Goal: Information Seeking & Learning: Learn about a topic

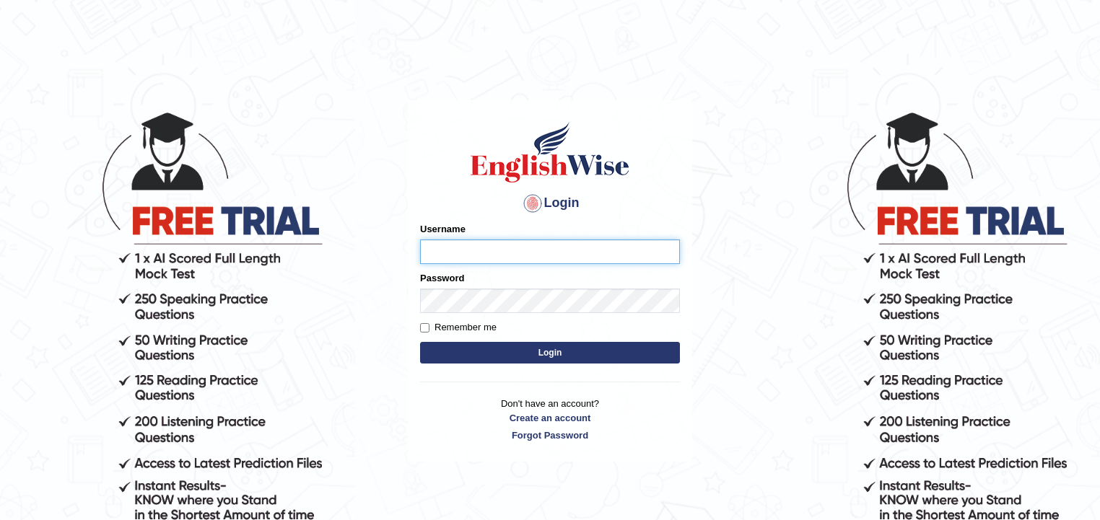
type input "zorbaenglish"
click at [595, 343] on button "Login" at bounding box center [550, 353] width 260 height 22
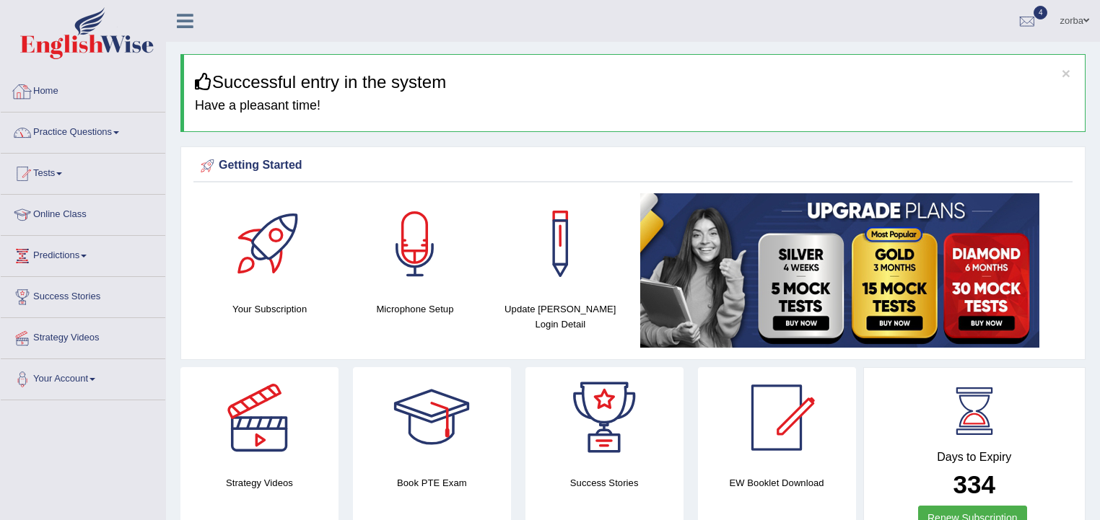
click at [87, 127] on link "Practice Questions" at bounding box center [83, 131] width 165 height 36
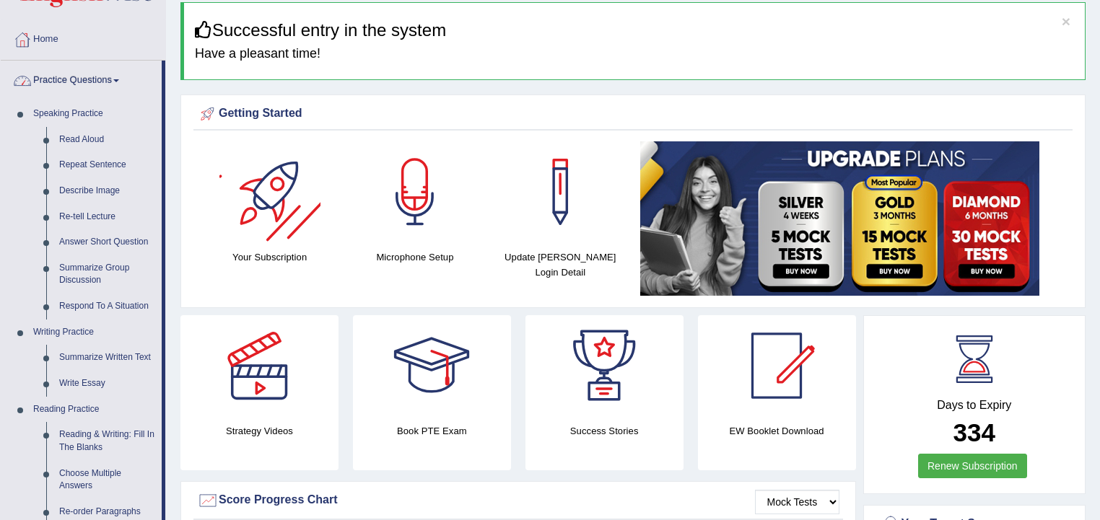
scroll to position [115, 0]
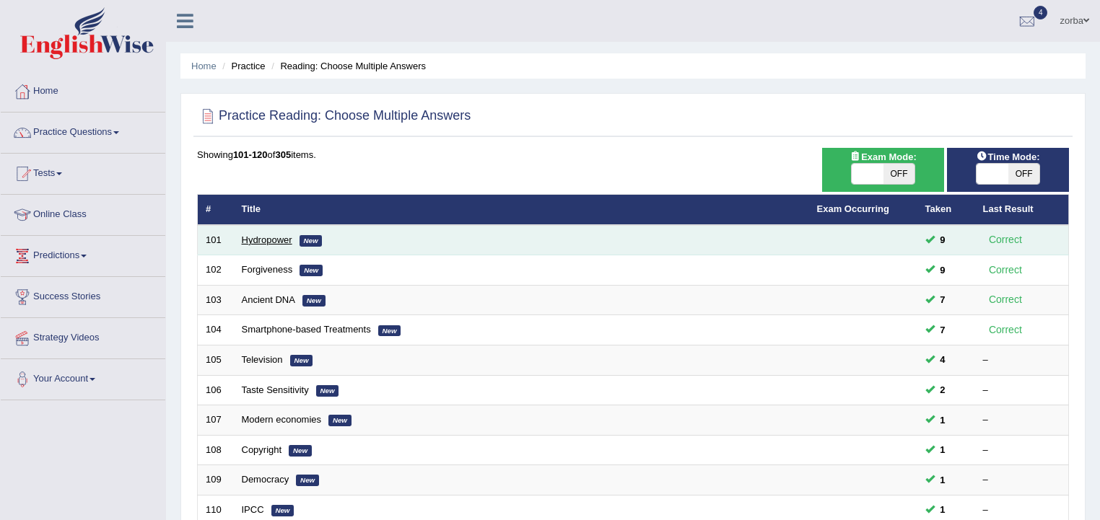
click at [268, 235] on link "Hydropower" at bounding box center [267, 240] width 51 height 11
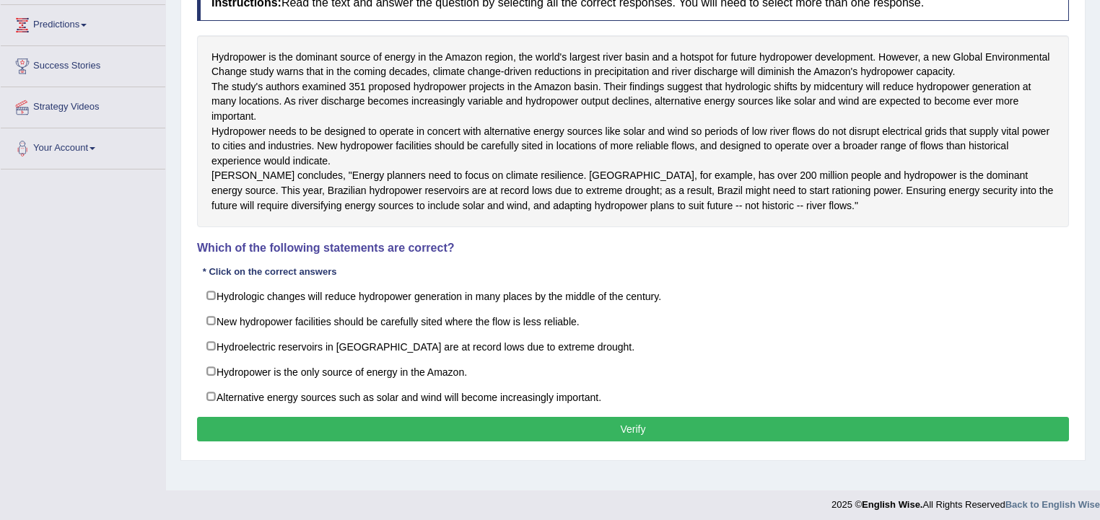
drag, startPoint x: 593, startPoint y: 167, endPoint x: 570, endPoint y: 190, distance: 32.2
click at [601, 365] on div "Instructions: Read the text and answer the question by selecting all the correc…" at bounding box center [632, 216] width 879 height 476
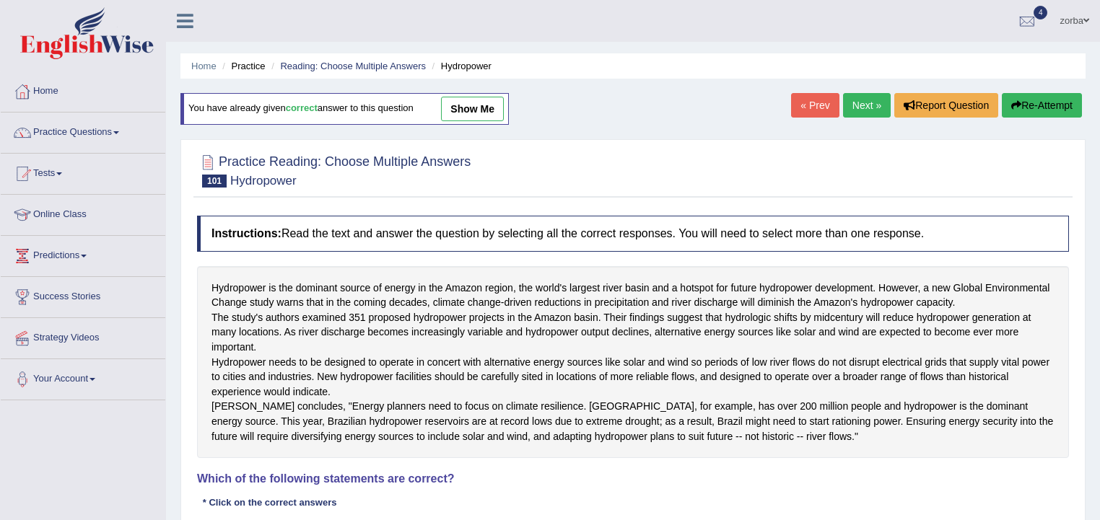
drag, startPoint x: 505, startPoint y: 263, endPoint x: 510, endPoint y: 199, distance: 64.4
click at [510, 199] on div "Practice Reading: Choose Multiple Answers 101 Hydropower Instructions: Read the…" at bounding box center [632, 415] width 905 height 553
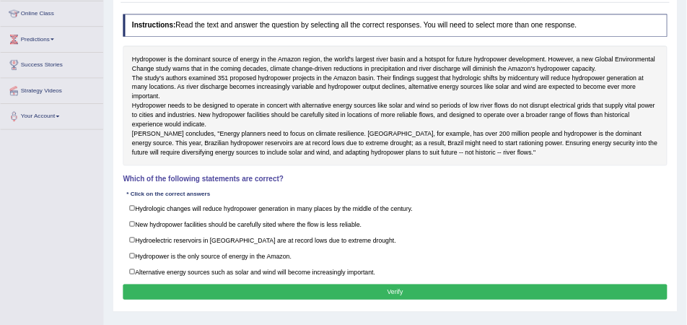
scroll to position [173, 0]
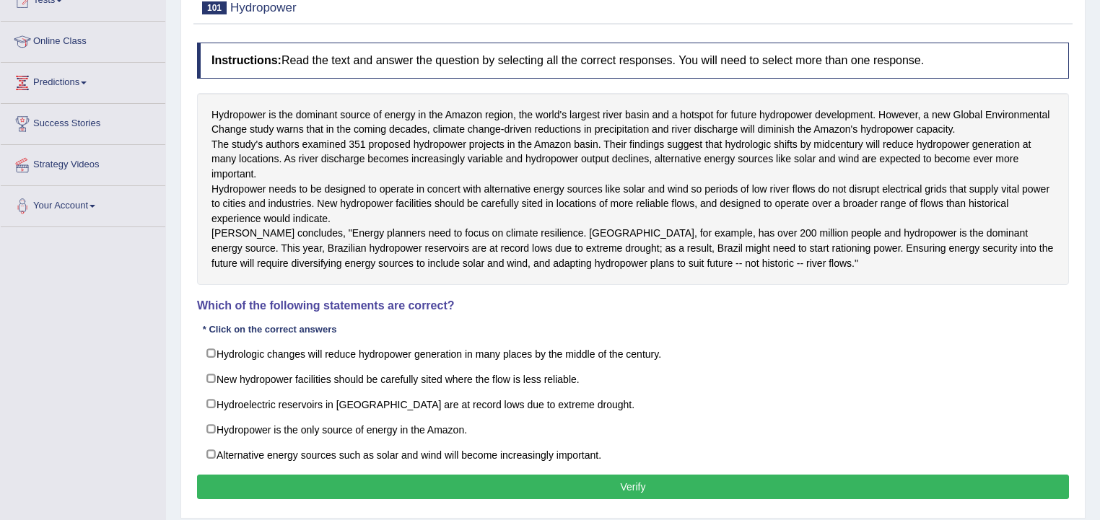
click at [863, 359] on div "Instructions: Read the text and answer the question by selecting all the correc…" at bounding box center [632, 273] width 879 height 476
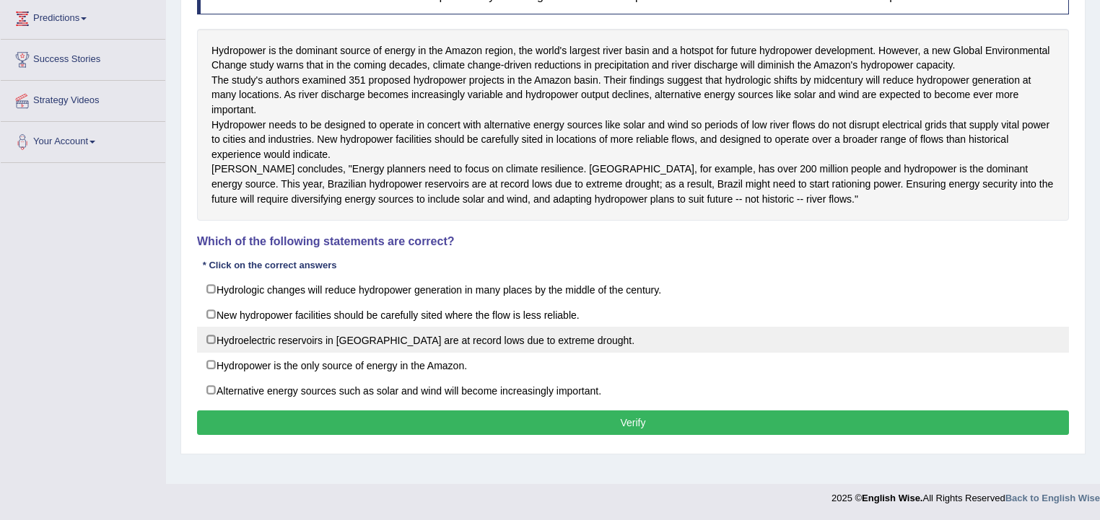
scroll to position [204, 0]
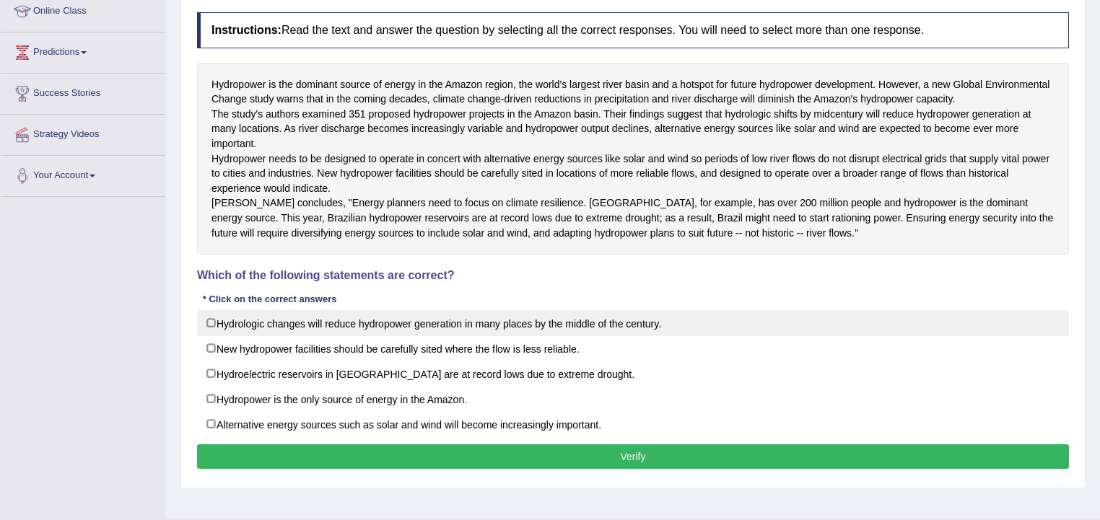
click at [204, 336] on label "Hydrologic changes will reduce hydropower generation in many places by the midd…" at bounding box center [633, 323] width 872 height 26
checkbox input "true"
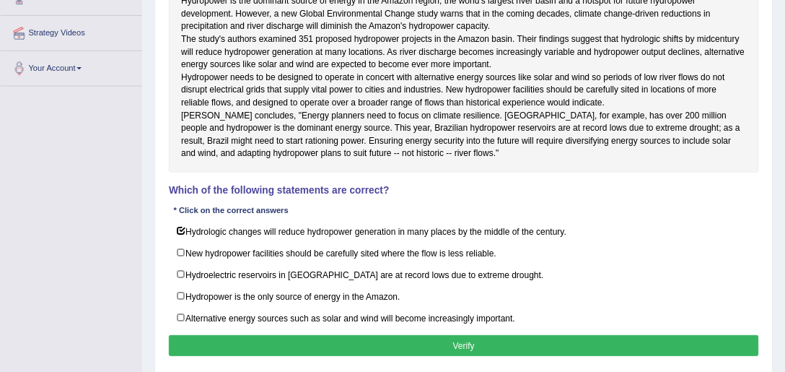
scroll to position [300, 0]
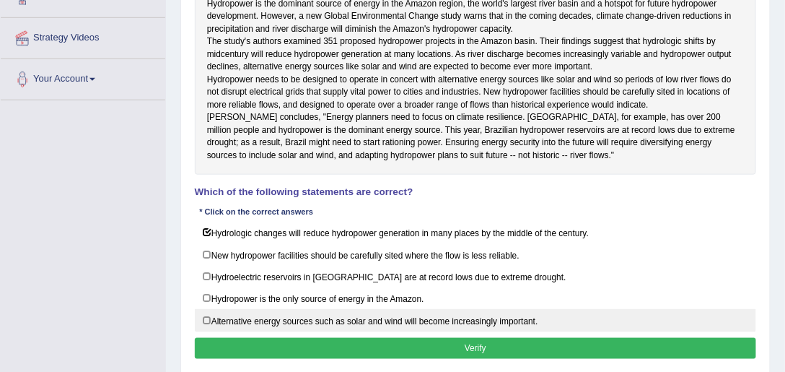
click at [209, 331] on label "Alternative energy sources such as solar and wind will become increasingly impo…" at bounding box center [476, 320] width 562 height 22
checkbox input "true"
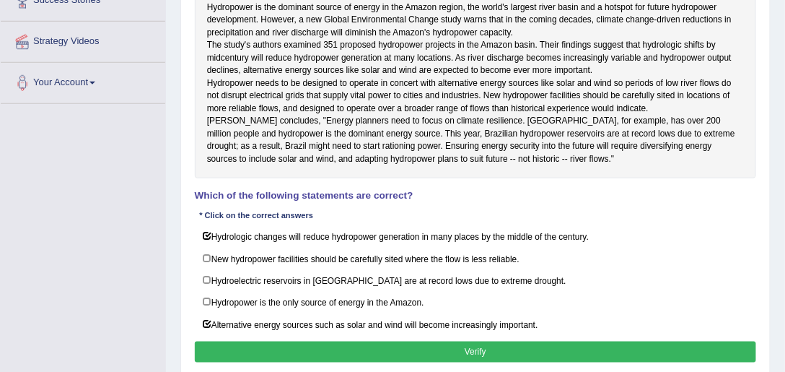
scroll to position [292, 0]
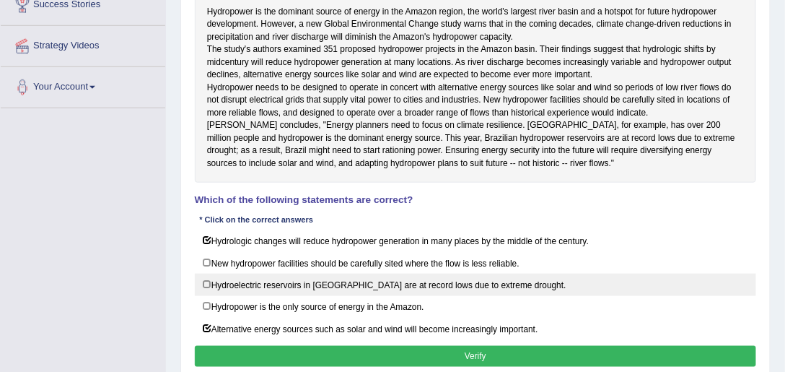
click at [206, 296] on label "Hydroelectric reservoirs in Brazil are at record lows due to extreme drought." at bounding box center [476, 285] width 562 height 22
checkbox input "true"
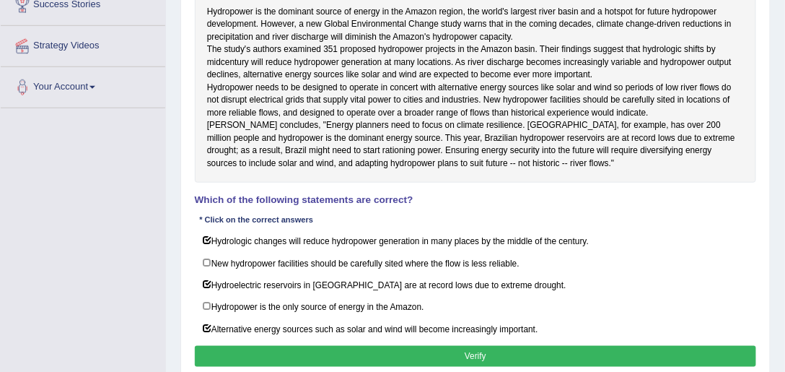
scroll to position [333, 0]
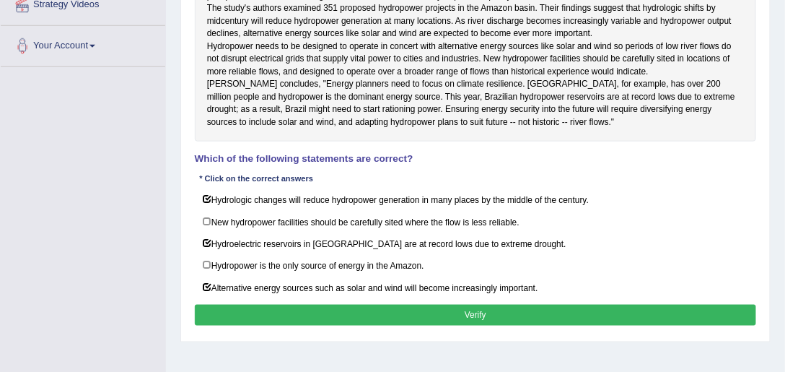
click at [510, 326] on button "Verify" at bounding box center [476, 315] width 562 height 21
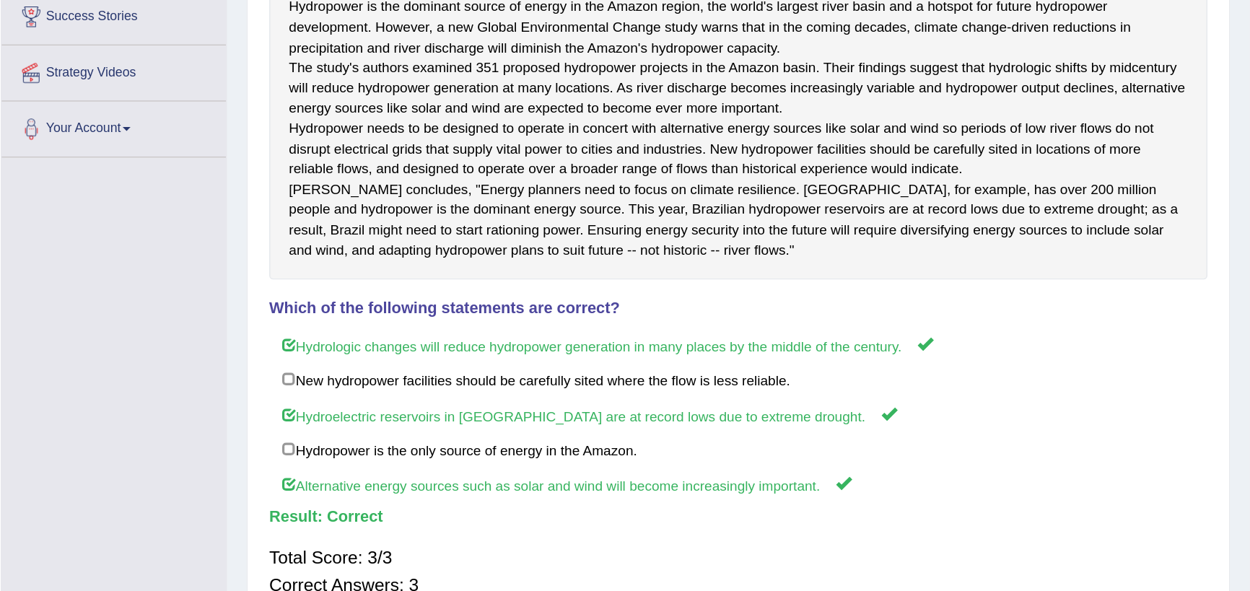
scroll to position [202, 0]
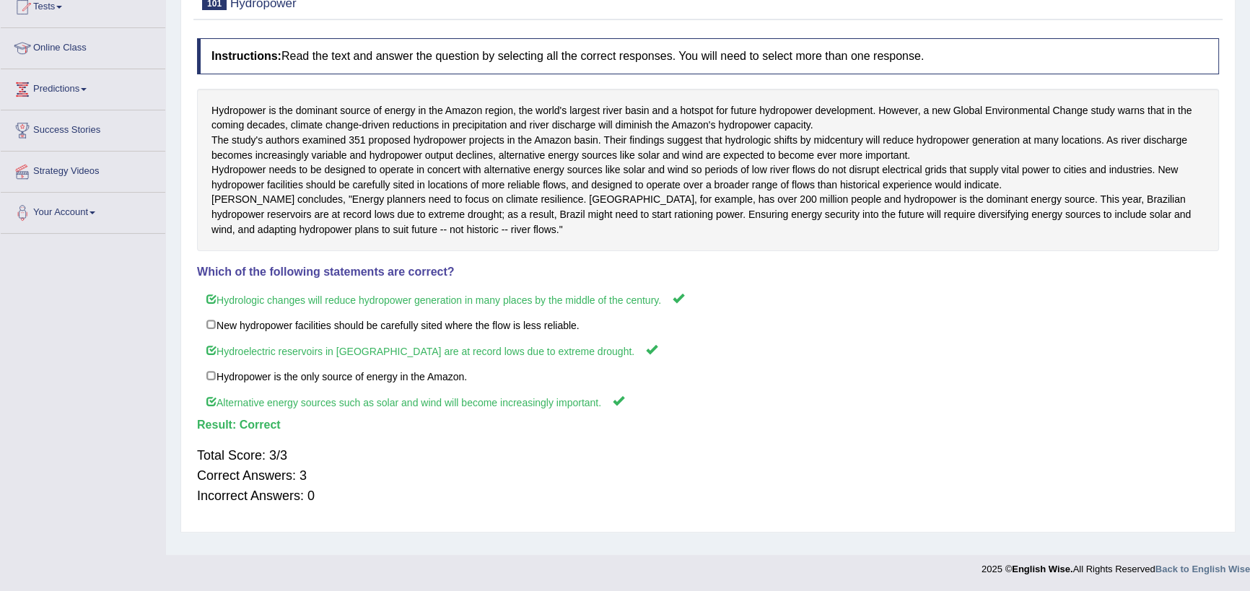
click at [1088, 520] on div "Instructions: Read the text and answer the question by selecting all the correc…" at bounding box center [707, 278] width 1029 height 494
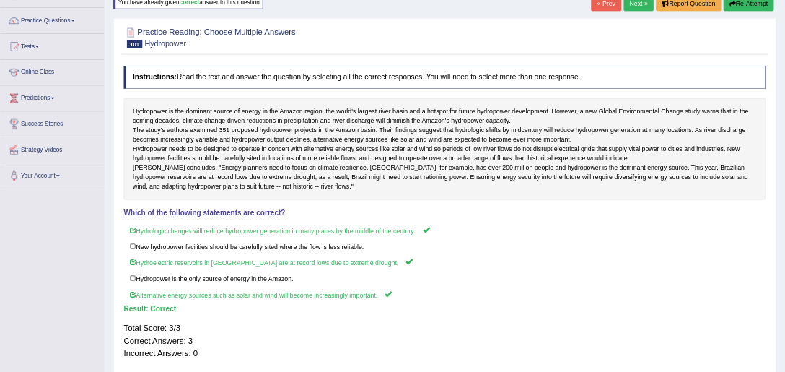
scroll to position [0, 0]
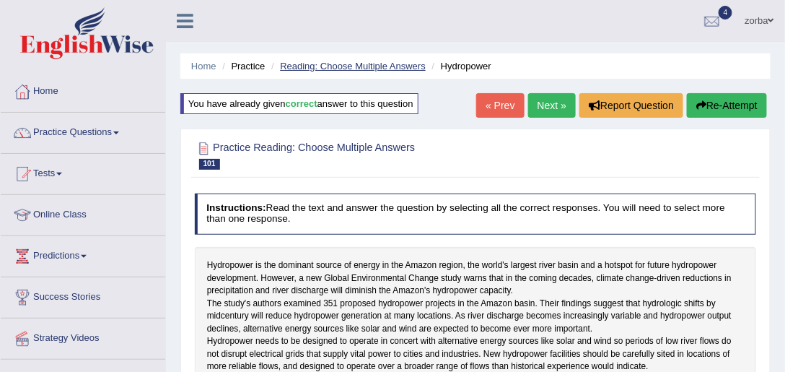
click at [336, 64] on link "Reading: Choose Multiple Answers" at bounding box center [353, 66] width 146 height 11
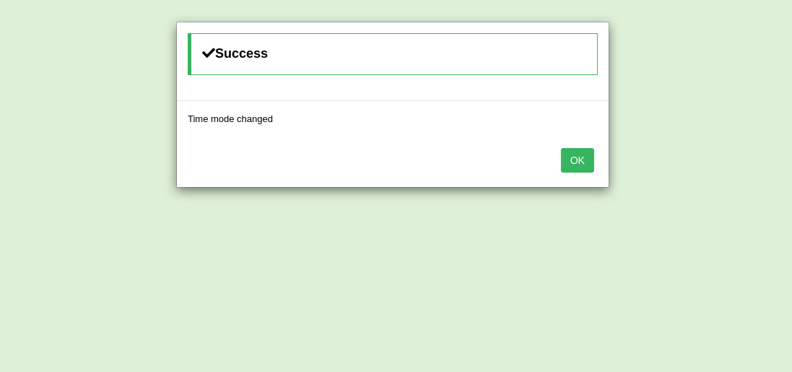
click at [589, 162] on button "OK" at bounding box center [577, 160] width 33 height 25
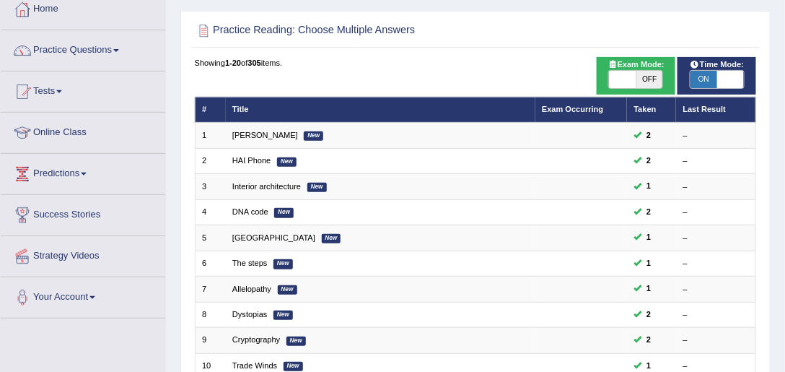
click at [735, 82] on span at bounding box center [730, 79] width 27 height 17
checkbox input "false"
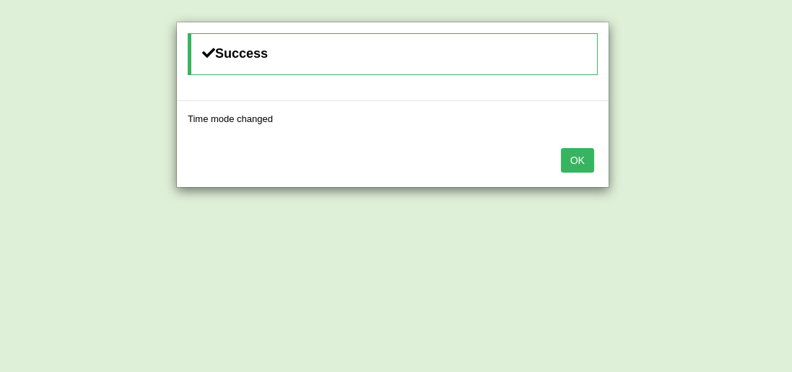
click at [591, 156] on button "OK" at bounding box center [577, 160] width 33 height 25
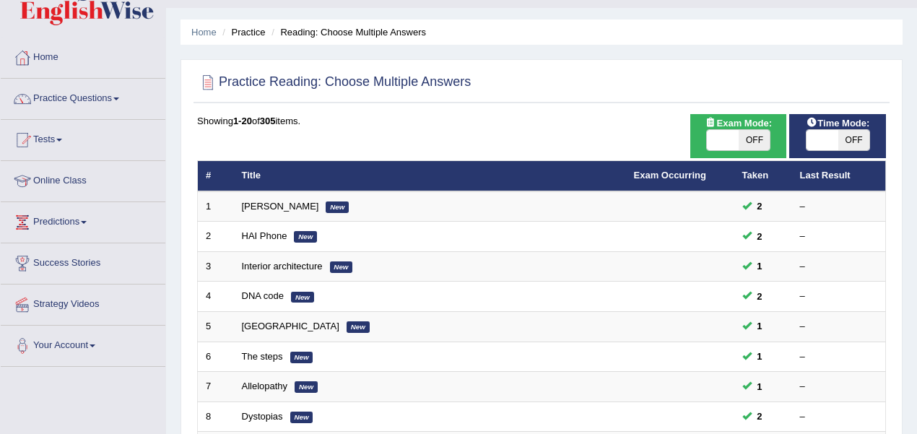
scroll to position [82, 0]
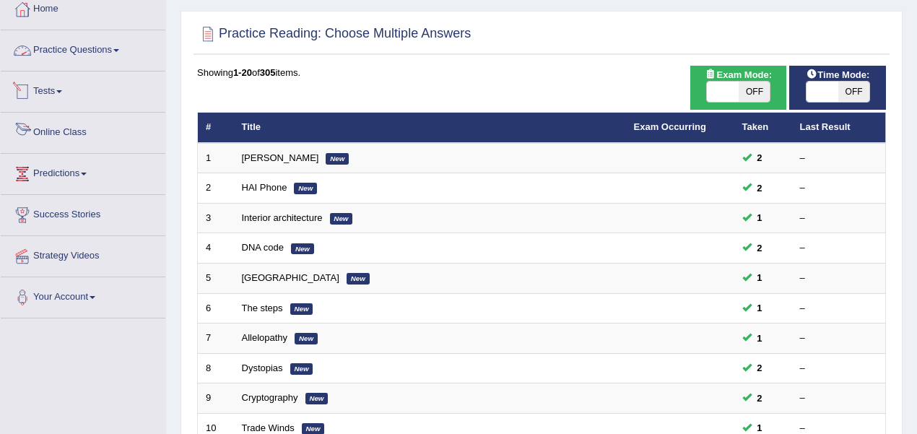
click at [83, 52] on link "Practice Questions" at bounding box center [83, 48] width 165 height 36
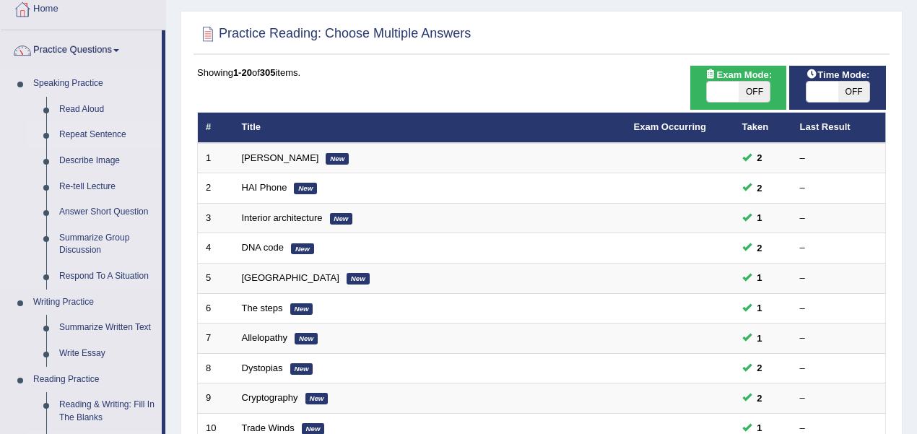
click at [107, 136] on link "Repeat Sentence" at bounding box center [107, 135] width 109 height 26
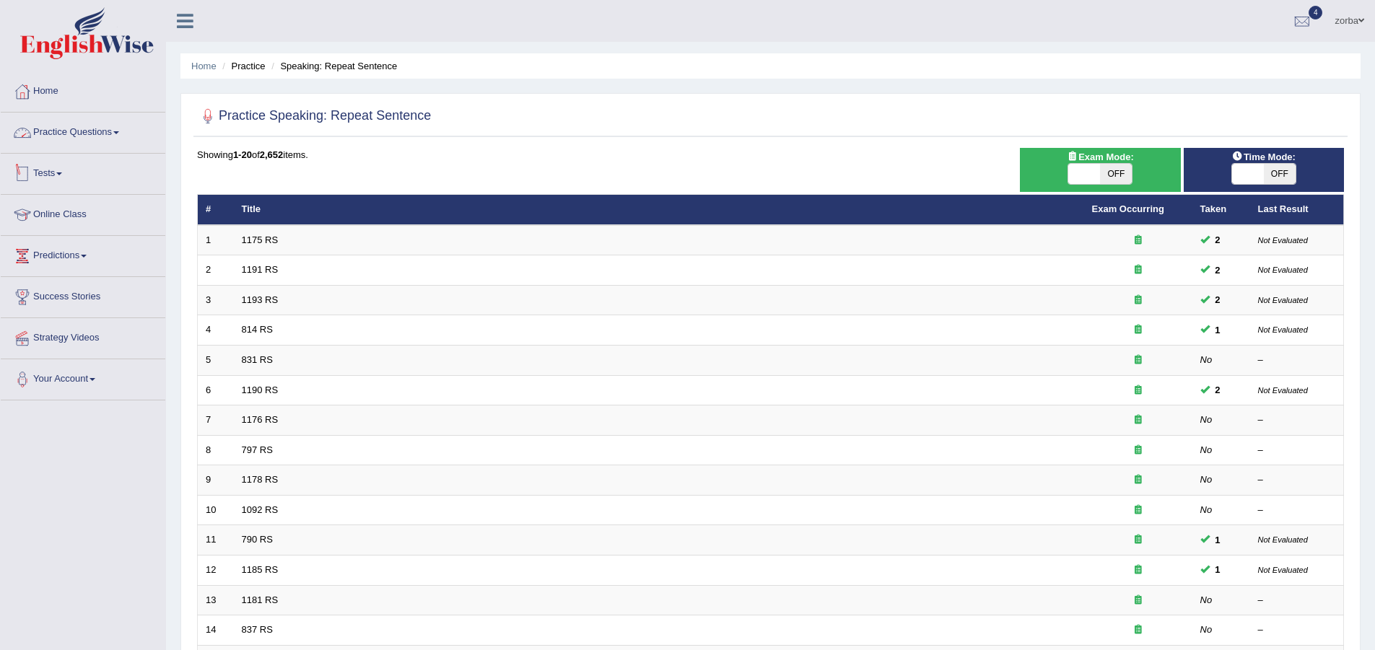
drag, startPoint x: 64, startPoint y: 146, endPoint x: 58, endPoint y: 131, distance: 16.0
click at [63, 145] on link "Practice Questions" at bounding box center [83, 131] width 165 height 36
click at [58, 131] on link "Practice Questions" at bounding box center [81, 131] width 161 height 36
click at [82, 136] on link "Practice Questions" at bounding box center [83, 131] width 165 height 36
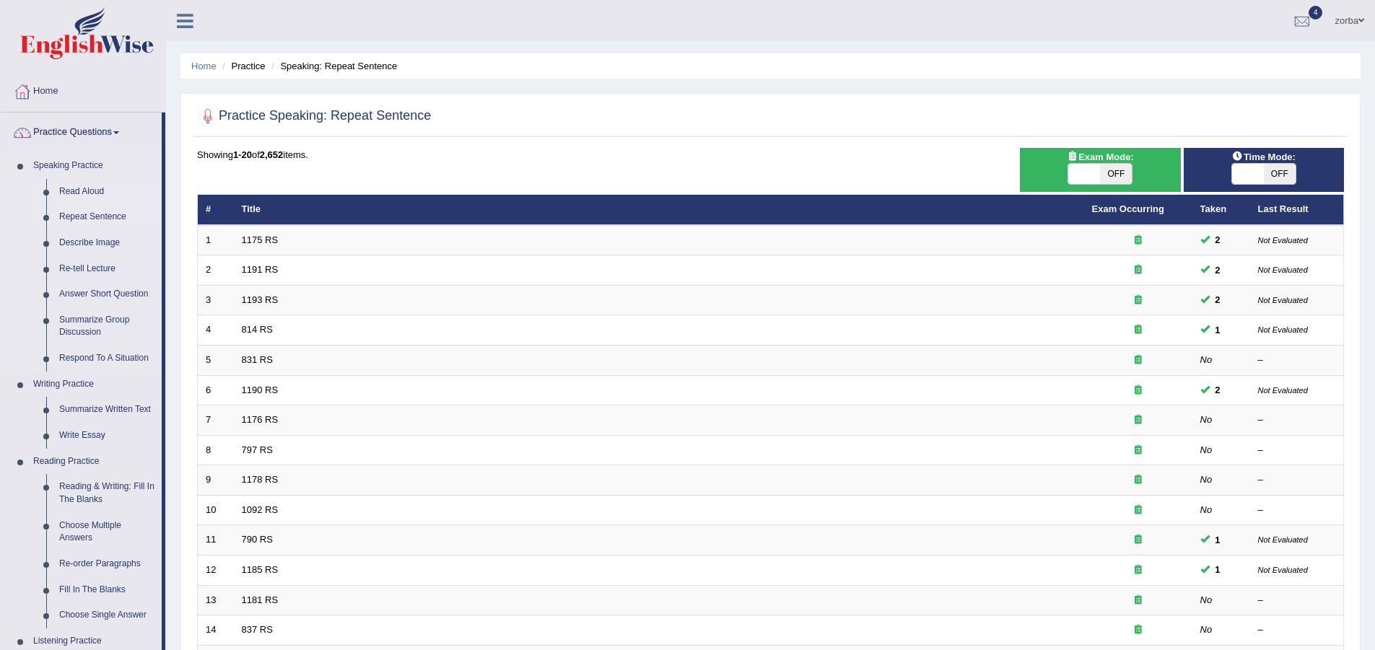
click at [95, 199] on link "Read Aloud" at bounding box center [107, 192] width 109 height 26
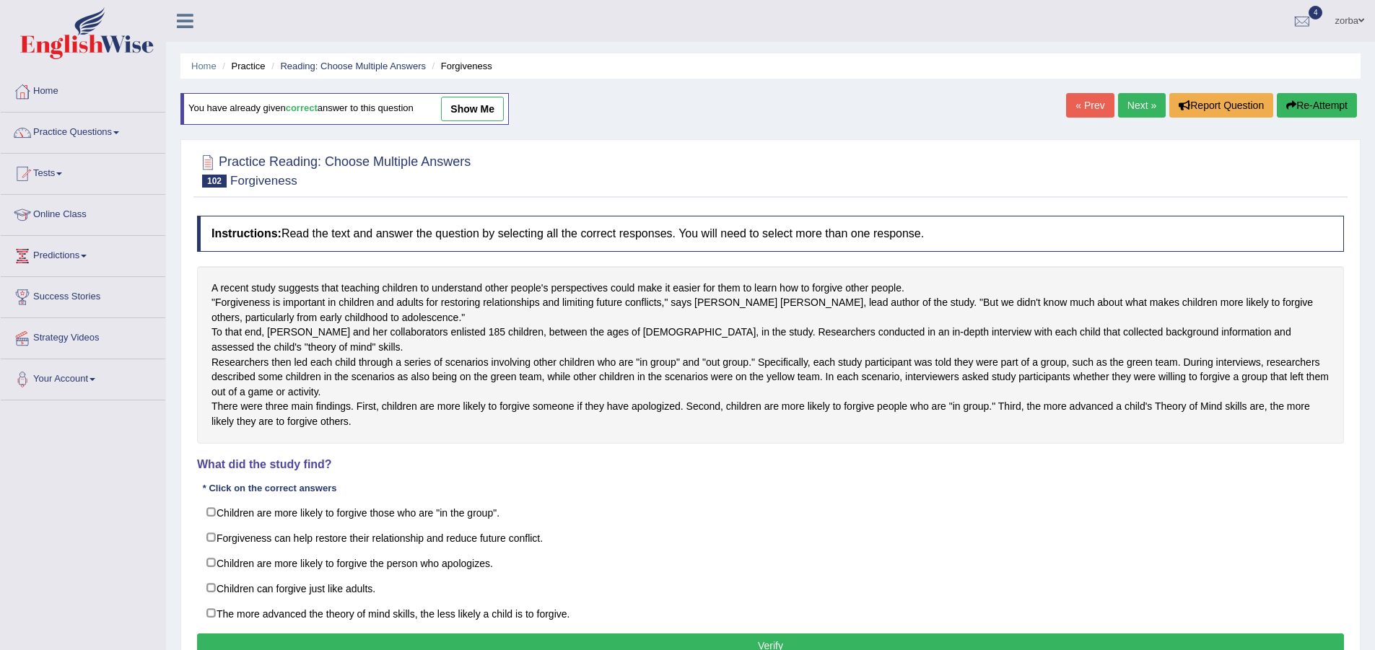
click at [1142, 102] on link "Next »" at bounding box center [1142, 105] width 48 height 25
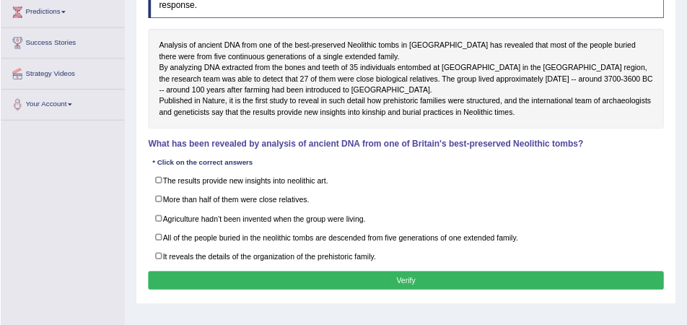
scroll to position [240, 0]
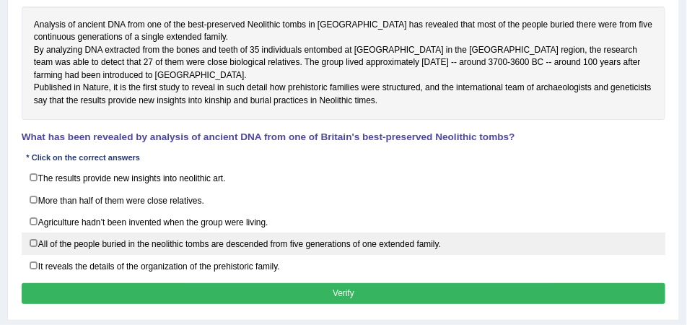
click at [35, 255] on label "All of the people buried in the neolithic tombs are descended from five generat…" at bounding box center [344, 243] width 645 height 22
checkbox input "false"
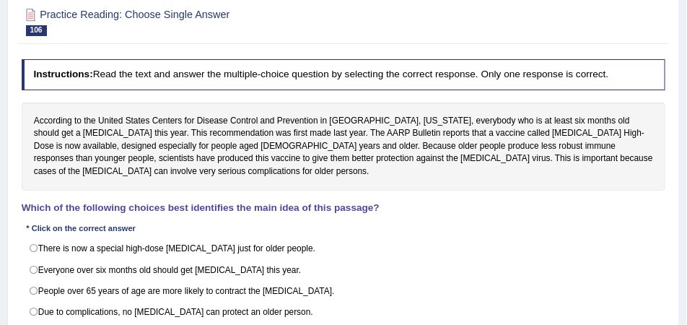
click at [383, 215] on div "Instructions: Read the text and answer the multiple-choice question by selectin…" at bounding box center [343, 206] width 650 height 307
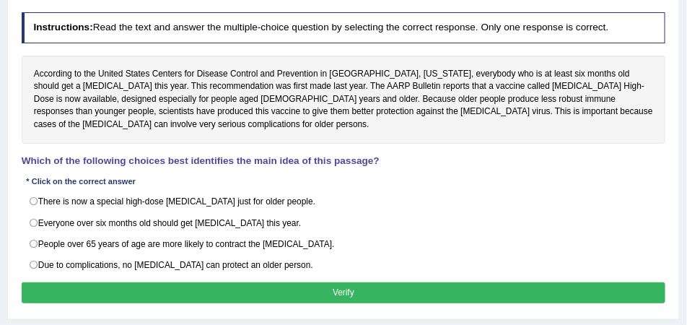
scroll to position [180, 0]
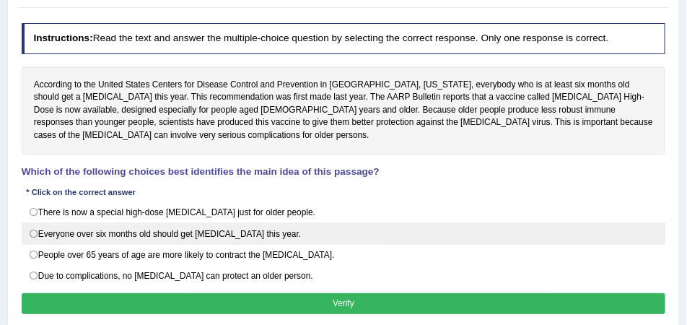
click at [33, 222] on label "Everyone over six months old should get flu shots this year." at bounding box center [344, 233] width 645 height 22
radio input "true"
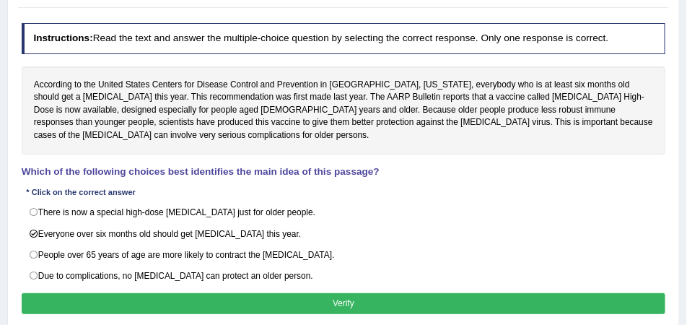
click at [326, 293] on button "Verify" at bounding box center [344, 303] width 645 height 21
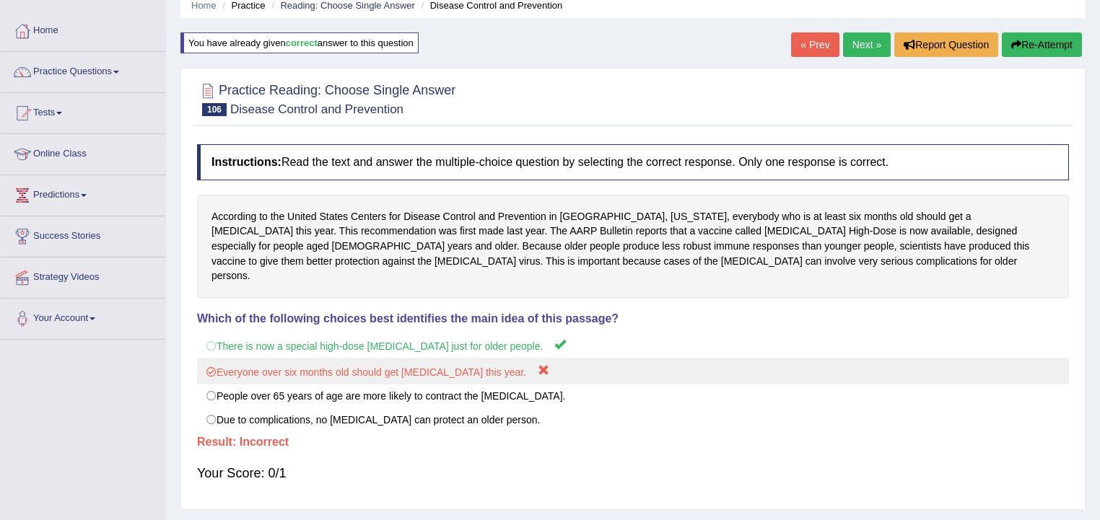
scroll to position [32, 0]
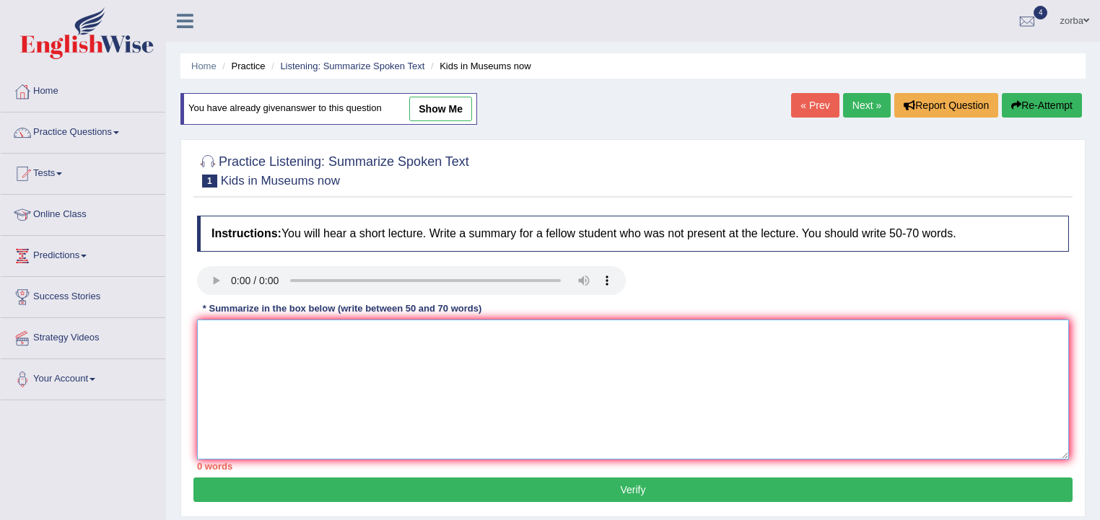
click at [545, 349] on textarea at bounding box center [633, 390] width 872 height 140
click at [280, 382] on textarea at bounding box center [633, 390] width 872 height 140
paste textarea "A noteworthy point revealed in the lecture was about (keyword1/phrase1, keyword…"
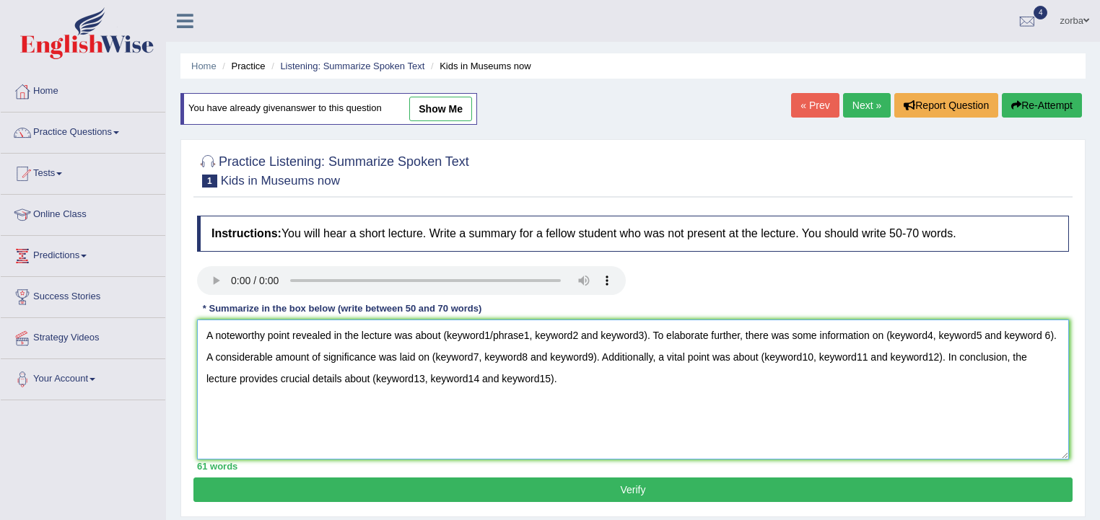
click at [587, 384] on textarea "A noteworthy point revealed in the lecture was about (keyword1/phrase1, keyword…" at bounding box center [633, 390] width 872 height 140
drag, startPoint x: 587, startPoint y: 381, endPoint x: 133, endPoint y: 332, distance: 456.7
click at [133, 332] on div "Toggle navigation Home Practice Questions Speaking Practice Read Aloud Repeat S…" at bounding box center [550, 375] width 1100 height 751
click at [726, 419] on textarea "A noteworthy point revealed in the lecture was about (keyword1/phrase1, keyword…" at bounding box center [633, 390] width 872 height 140
click at [646, 387] on textarea "A noteworthy point revealed in the lecture was about (keyword1/phrase1, keyword…" at bounding box center [633, 390] width 872 height 140
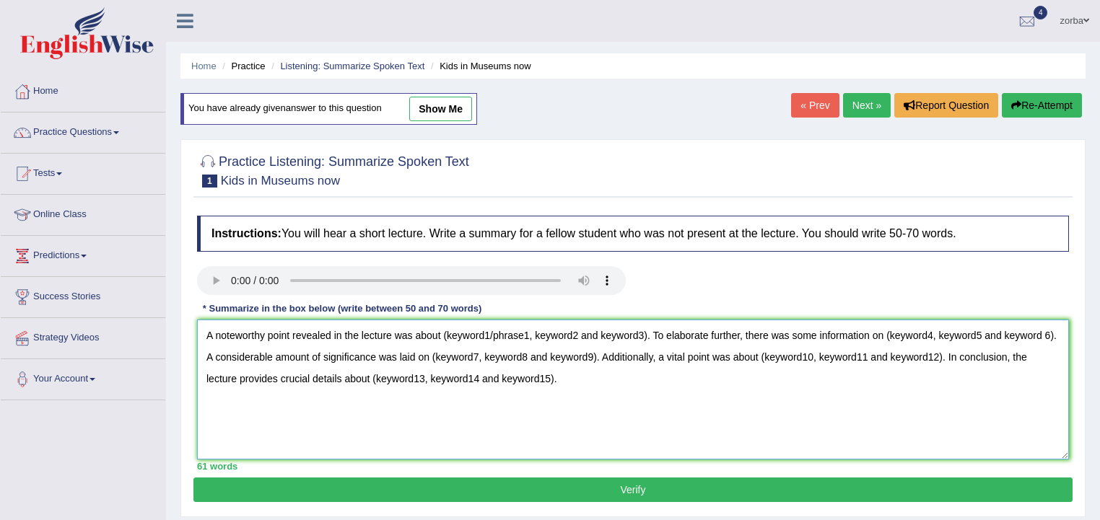
drag, startPoint x: 575, startPoint y: 388, endPoint x: 673, endPoint y: 409, distance: 100.4
click at [575, 389] on textarea "A noteworthy point revealed in the lecture was about (keyword1/phrase1, keyword…" at bounding box center [633, 390] width 872 height 140
paste textarea "In the centre of London Royal Academy Aztec exhibition twins shouting monster. …"
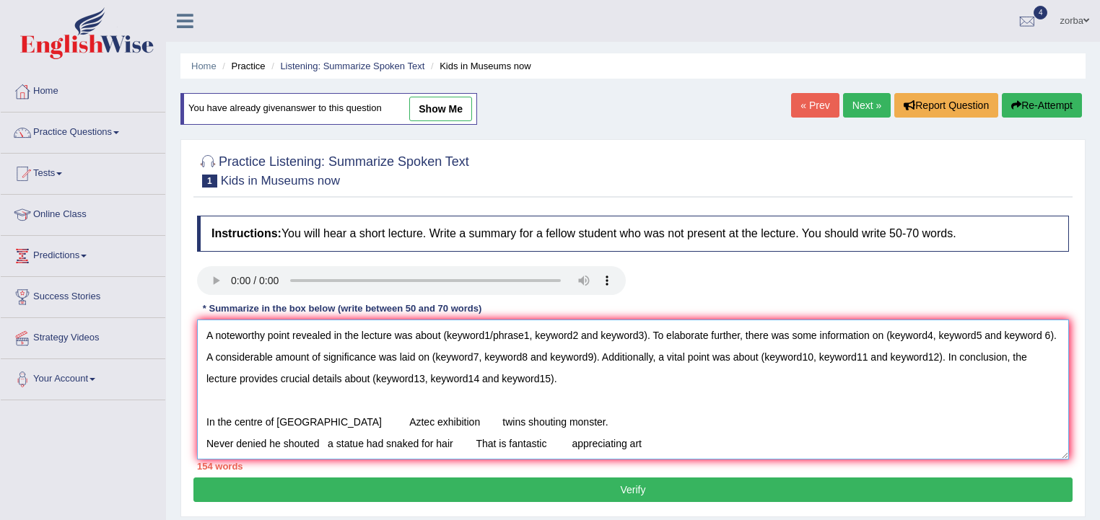
drag, startPoint x: 318, startPoint y: 422, endPoint x: 202, endPoint y: 422, distance: 115.5
click at [202, 422] on textarea "A noteworthy point revealed in the lecture was about (keyword1/phrase1, keyword…" at bounding box center [633, 390] width 872 height 140
drag, startPoint x: 644, startPoint y: 331, endPoint x: 447, endPoint y: 332, distance: 197.1
click at [447, 332] on textarea "A noteworthy point revealed in the lecture was about (keyword1/phrase1, keyword…" at bounding box center [633, 390] width 872 height 140
paste textarea "In the centre of London"
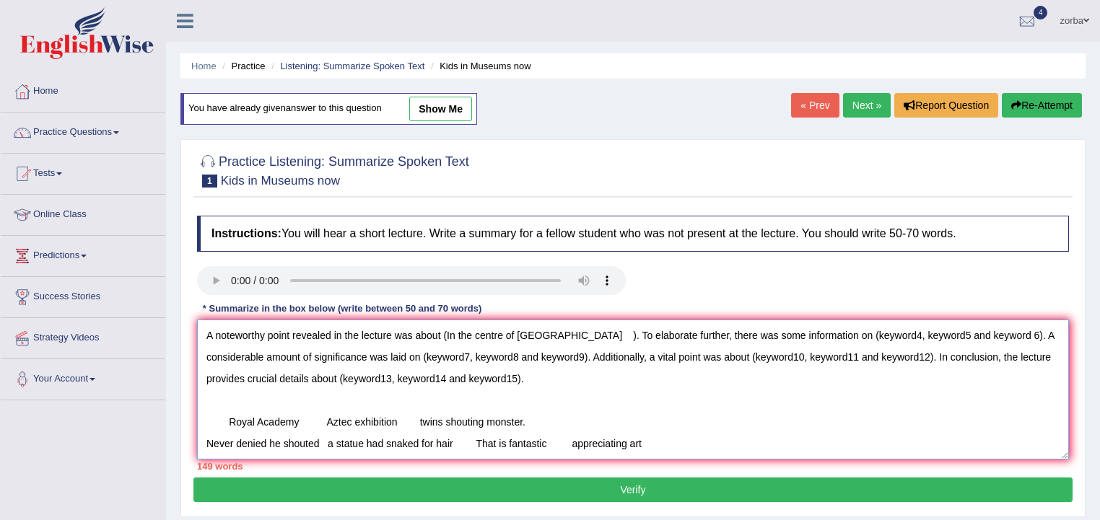
drag, startPoint x: 301, startPoint y: 424, endPoint x: 230, endPoint y: 422, distance: 71.5
click at [230, 422] on textarea "A noteworthy point revealed in the lecture was about (In the centre of London )…" at bounding box center [633, 390] width 872 height 140
click at [551, 332] on textarea "A noteworthy point revealed in the lecture was about (In the centre of London )…" at bounding box center [633, 390] width 872 height 140
paste textarea "Royal Academy"
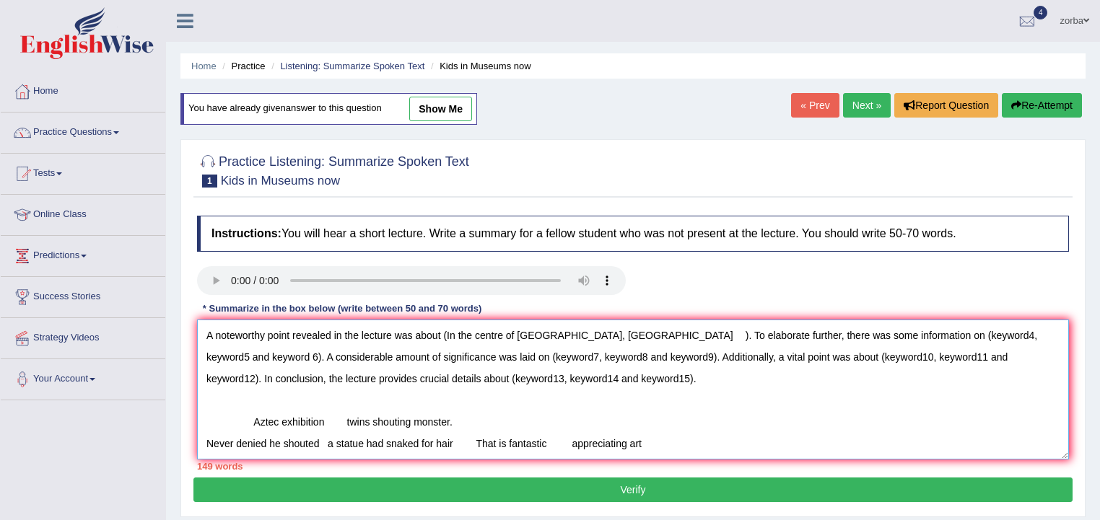
drag, startPoint x: 326, startPoint y: 421, endPoint x: 255, endPoint y: 420, distance: 71.5
click at [255, 420] on textarea "A noteworthy point revealed in the lecture was about (In the centre of London, …" at bounding box center [633, 390] width 872 height 140
click at [627, 333] on textarea "A noteworthy point revealed in the lecture was about (In the centre of London, …" at bounding box center [633, 390] width 872 height 140
paste textarea "Aztec exhibition"
drag, startPoint x: 382, startPoint y: 422, endPoint x: 273, endPoint y: 422, distance: 109.0
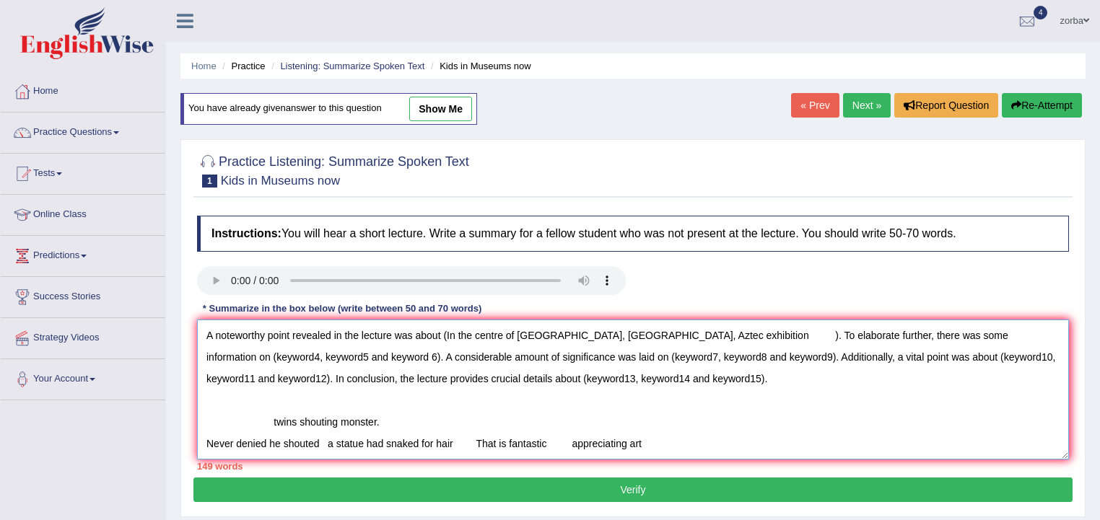
click at [273, 422] on textarea "A noteworthy point revealed in the lecture was about (In the centre of London, …" at bounding box center [633, 390] width 872 height 140
click at [693, 333] on textarea "A noteworthy point revealed in the lecture was about (In the centre of London, …" at bounding box center [633, 390] width 872 height 140
click at [702, 334] on textarea "A noteworthy point revealed in the lecture was about (In the centre of London, …" at bounding box center [633, 390] width 872 height 140
paste textarea "twins shouting monster."
click at [841, 336] on textarea "A noteworthy point revealed in the lecture was about (In the centre of London, …" at bounding box center [633, 390] width 872 height 140
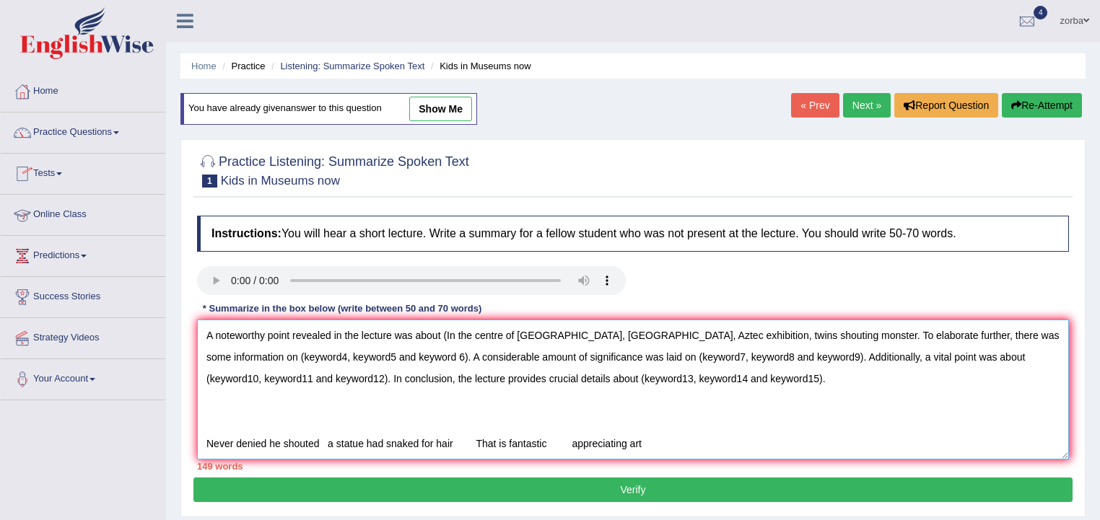
click at [448, 335] on textarea "A noteworthy point revealed in the lecture was about (In the centre of London, …" at bounding box center [633, 390] width 872 height 140
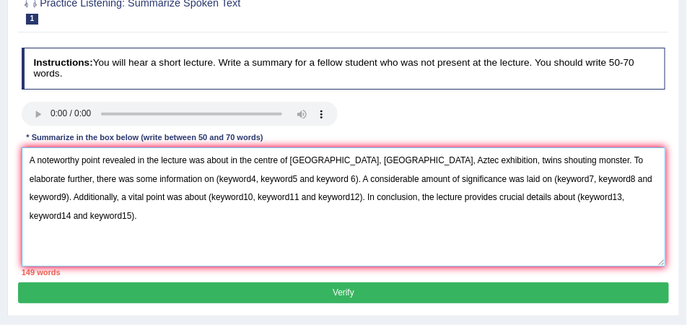
scroll to position [144, 0]
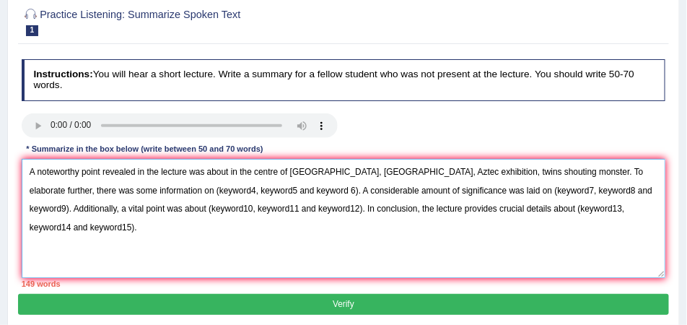
click at [324, 170] on textarea "A noteworthy point revealed in the lecture was about in the centre of London, R…" at bounding box center [344, 218] width 645 height 119
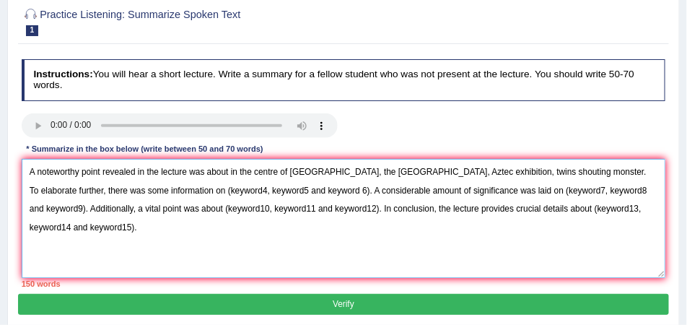
click at [401, 174] on textarea "A noteworthy point revealed in the lecture was about in the centre of London, t…" at bounding box center [344, 218] width 645 height 119
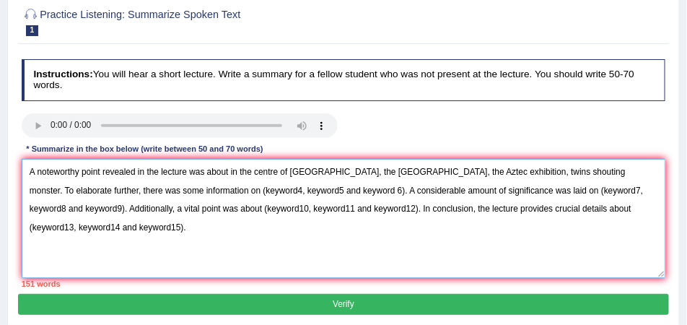
click at [478, 173] on textarea "A noteworthy point revealed in the lecture was about in the centre of London, t…" at bounding box center [344, 218] width 645 height 119
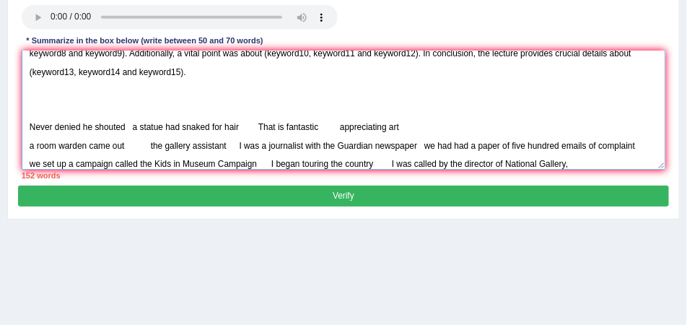
scroll to position [42, 0]
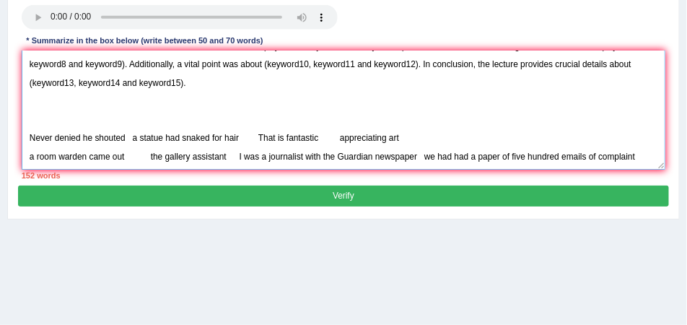
drag, startPoint x: 28, startPoint y: 136, endPoint x: 123, endPoint y: 134, distance: 94.6
click at [123, 134] on textarea "A noteworthy point revealed in the lecture was about in the centre of London, t…" at bounding box center [344, 110] width 645 height 119
drag, startPoint x: 37, startPoint y: 140, endPoint x: 61, endPoint y: 136, distance: 24.2
click at [64, 136] on textarea "A noteworthy point revealed in the lecture was about in the centre of London, t…" at bounding box center [344, 110] width 645 height 119
click at [170, 146] on textarea "A noteworthy point revealed in the lecture was about in the centre of London, t…" at bounding box center [344, 110] width 645 height 119
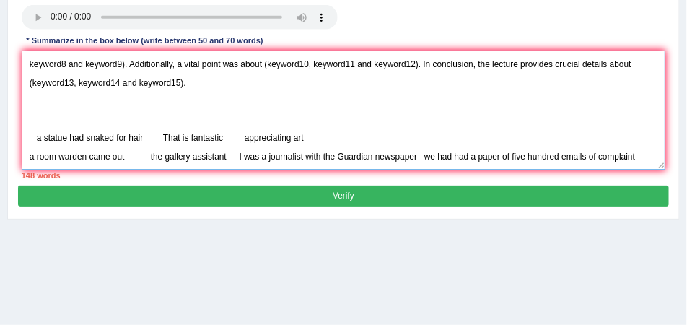
click at [113, 136] on textarea "A noteworthy point revealed in the lecture was about in the centre of London, t…" at bounding box center [344, 110] width 645 height 119
drag, startPoint x: 141, startPoint y: 134, endPoint x: 38, endPoint y: 137, distance: 103.3
click at [38, 137] on textarea "A noteworthy point revealed in the lecture was about in the centre of London, t…" at bounding box center [344, 110] width 645 height 119
click at [354, 138] on textarea "A noteworthy point revealed in the lecture was about in the centre of London, t…" at bounding box center [344, 110] width 645 height 119
drag, startPoint x: 284, startPoint y: 141, endPoint x: 34, endPoint y: 135, distance: 250.5
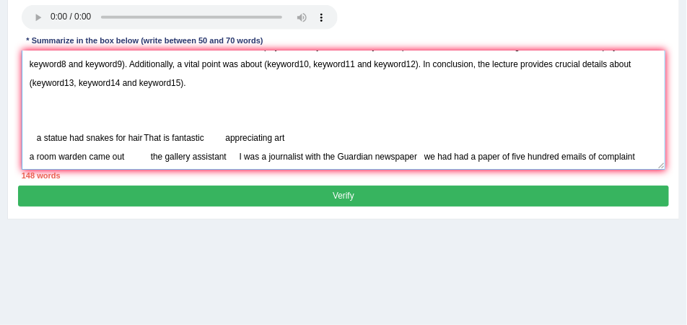
click at [34, 135] on textarea "A noteworthy point revealed in the lecture was about in the centre of London, t…" at bounding box center [344, 110] width 645 height 119
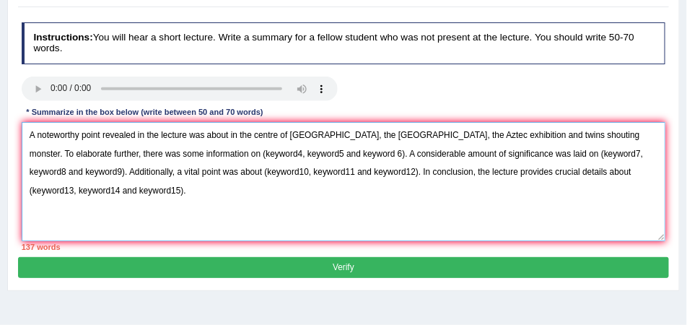
scroll to position [253, 0]
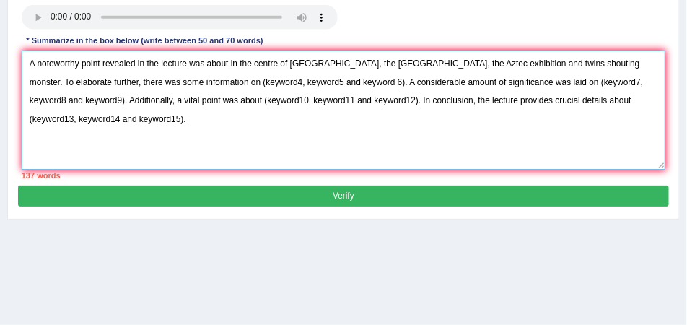
drag, startPoint x: 178, startPoint y: 82, endPoint x: 299, endPoint y: 84, distance: 121.3
click at [299, 84] on textarea "A noteworthy point revealed in the lecture was about in the centre of London, t…" at bounding box center [344, 110] width 645 height 119
click at [323, 88] on textarea "A noteworthy point revealed in the lecture was about in the centre of London, t…" at bounding box center [344, 110] width 645 height 119
drag, startPoint x: 317, startPoint y: 82, endPoint x: 181, endPoint y: 81, distance: 135.7
click at [181, 81] on textarea "A noteworthy point revealed in the lecture was about in the centre of London, t…" at bounding box center [344, 110] width 645 height 119
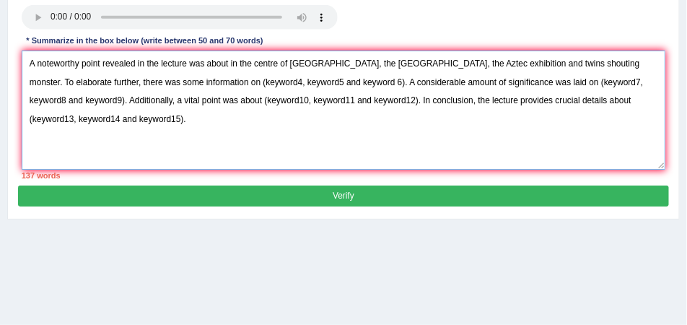
paste textarea "a statue had snakes for hair That is fantastic appreciating art"
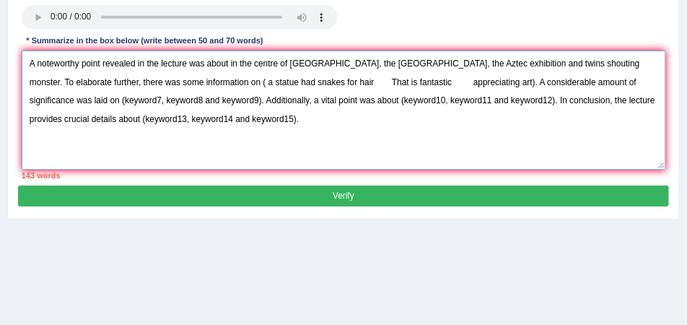
click at [378, 84] on textarea "A noteworthy point revealed in the lecture was about in the centre of London, t…" at bounding box center [344, 110] width 645 height 119
click at [295, 80] on textarea "A noteworthy point revealed in the lecture was about in the centre of London, t…" at bounding box center [344, 110] width 645 height 119
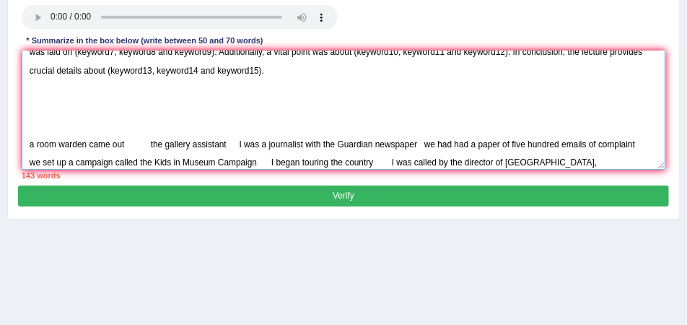
scroll to position [108, 0]
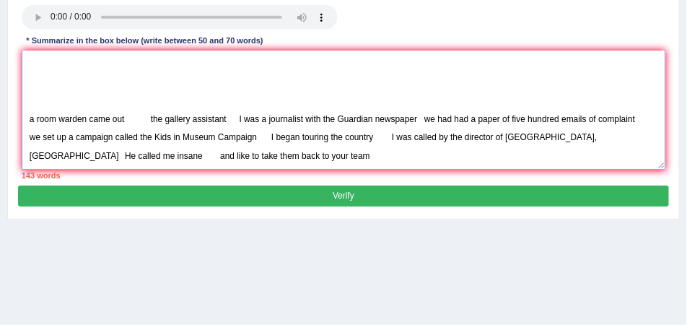
drag, startPoint x: 124, startPoint y: 97, endPoint x: 30, endPoint y: 101, distance: 93.9
click at [30, 101] on textarea "A noteworthy point revealed in the lecture was about in the centre of London, t…" at bounding box center [344, 110] width 645 height 119
click at [148, 97] on textarea "A noteworthy point revealed in the lecture was about in the centre of London, t…" at bounding box center [344, 110] width 645 height 119
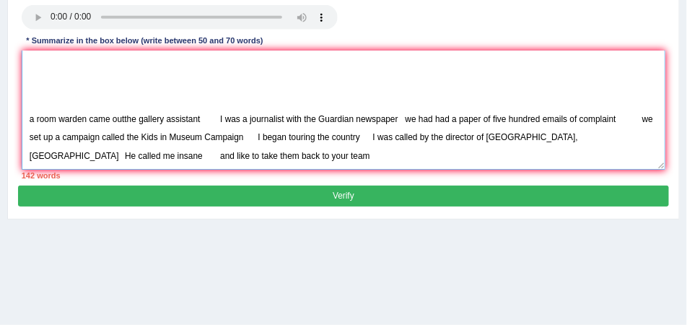
click at [125, 102] on textarea "A noteworthy point revealed in the lecture was about in the centre of London, t…" at bounding box center [344, 110] width 645 height 119
click at [219, 100] on textarea "A noteworthy point revealed in the lecture was about in the centre of London, t…" at bounding box center [344, 110] width 645 height 119
drag, startPoint x: 219, startPoint y: 100, endPoint x: 206, endPoint y: 100, distance: 13.0
click at [206, 100] on textarea "A noteworthy point revealed in the lecture was about in the centre of London, t…" at bounding box center [344, 110] width 645 height 119
click at [356, 123] on textarea "A noteworthy point revealed in the lecture was about in the centre of London, t…" at bounding box center [344, 110] width 645 height 119
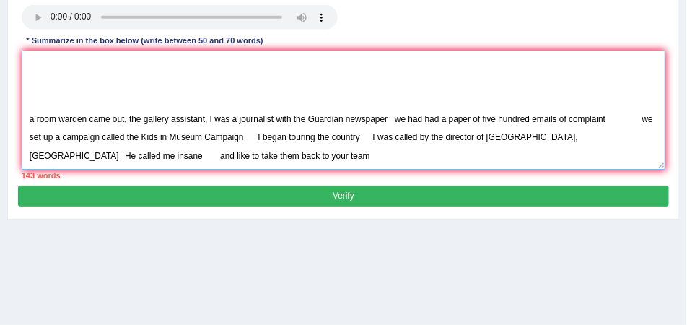
drag, startPoint x: 386, startPoint y: 99, endPoint x: 27, endPoint y: 103, distance: 358.8
click at [27, 103] on textarea "A noteworthy point revealed in the lecture was about in the centre of London, t…" at bounding box center [344, 110] width 645 height 119
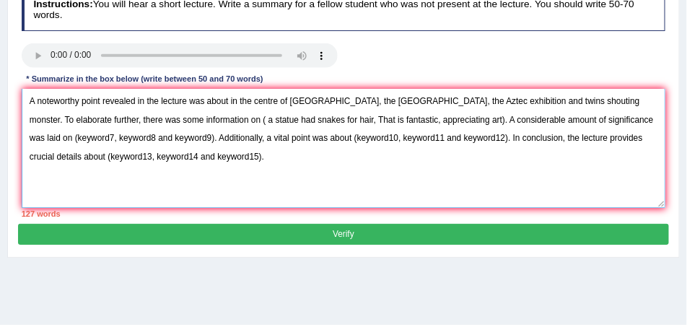
scroll to position [215, 0]
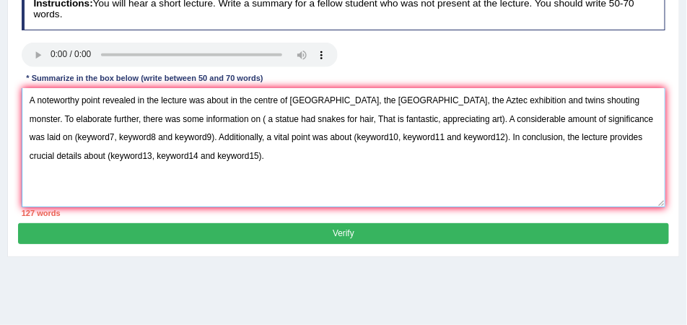
drag, startPoint x: 165, startPoint y: 135, endPoint x: 32, endPoint y: 138, distance: 132.8
click at [32, 138] on textarea "A noteworthy point revealed in the lecture was about in the centre of London, t…" at bounding box center [344, 147] width 645 height 119
paste textarea "a room warden came out, the gallery assistant, I was a journalist with the Guar…"
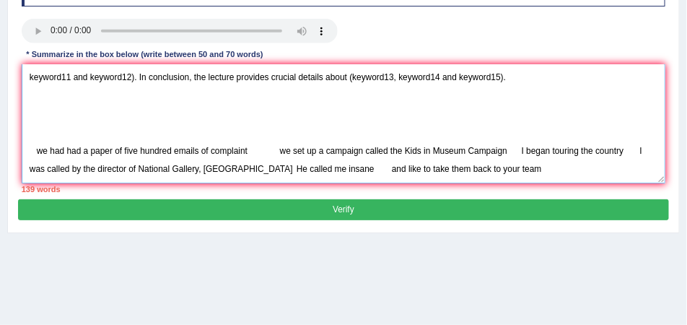
scroll to position [251, 0]
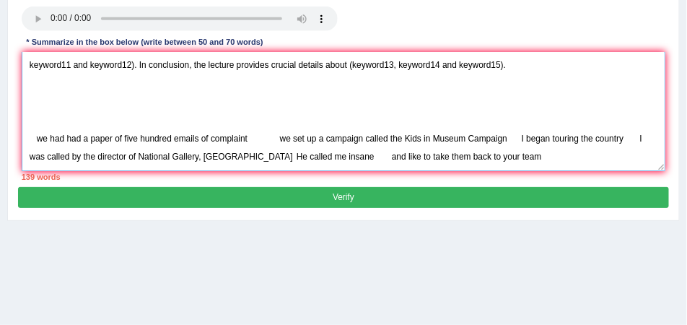
drag, startPoint x: 508, startPoint y: 146, endPoint x: 339, endPoint y: 141, distance: 169.7
click at [339, 141] on textarea "A noteworthy point revealed in the lecture was about in the centre of London, t…" at bounding box center [344, 111] width 645 height 119
drag, startPoint x: 315, startPoint y: 139, endPoint x: 520, endPoint y: 124, distance: 204.8
click at [520, 124] on textarea "A noteworthy point revealed in the lecture was about in the centre of London, t…" at bounding box center [344, 111] width 645 height 119
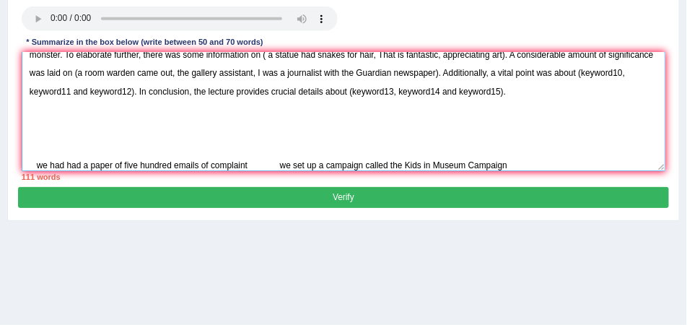
scroll to position [0, 0]
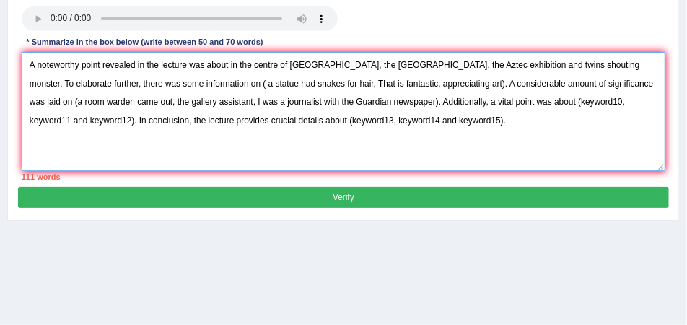
drag, startPoint x: 440, startPoint y: 120, endPoint x: 291, endPoint y: 118, distance: 149.4
click at [291, 118] on textarea "A noteworthy point revealed in the lecture was about in the centre of London, t…" at bounding box center [344, 111] width 645 height 119
paste textarea "I began touring the country I was called by the director of National Gallery, L…"
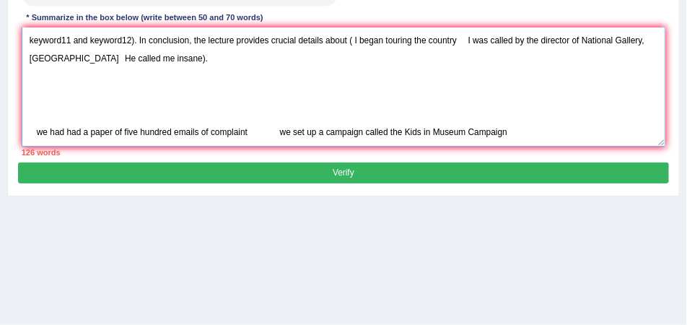
scroll to position [287, 0]
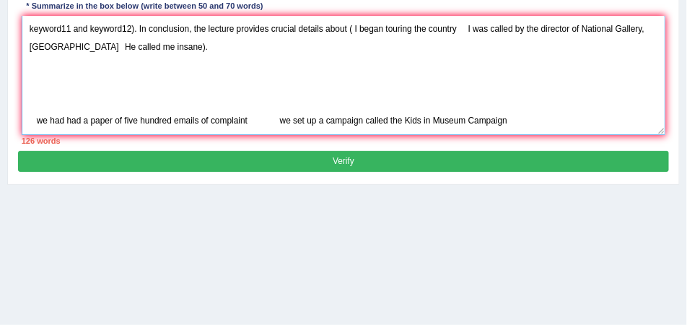
drag, startPoint x: 414, startPoint y: 105, endPoint x: 35, endPoint y: 96, distance: 379.8
click at [35, 96] on textarea "A noteworthy point revealed in the lecture was about in the centre of London, t…" at bounding box center [344, 75] width 645 height 119
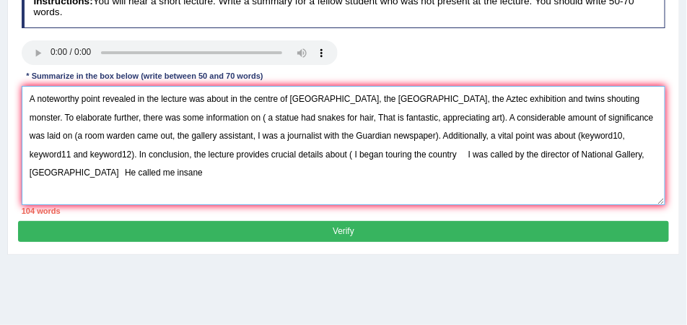
scroll to position [215, 0]
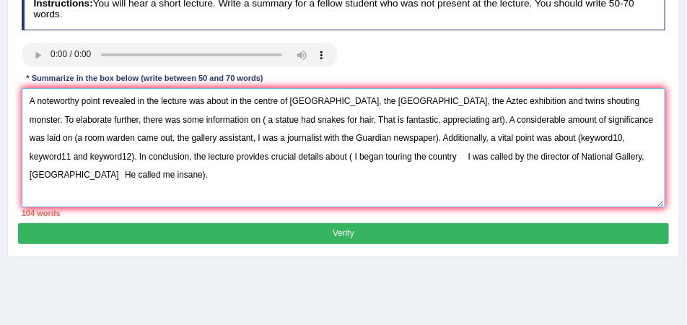
drag, startPoint x: 71, startPoint y: 156, endPoint x: 503, endPoint y: 134, distance: 432.9
click at [503, 134] on textarea "A noteworthy point revealed in the lecture was about in the centre of London, t…" at bounding box center [344, 147] width 645 height 119
paste textarea "we had had a paper of five hundred emails of complaint we set up a campaign cal…"
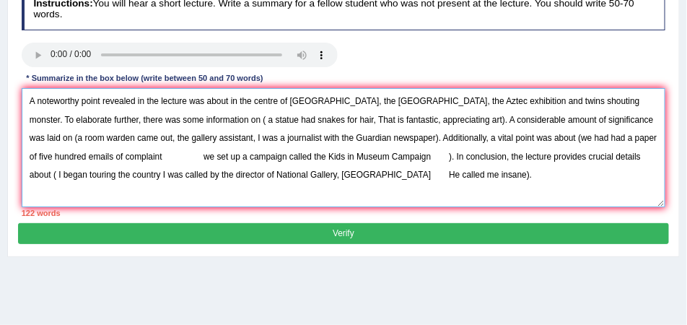
click at [489, 180] on textarea "A noteworthy point revealed in the lecture was about in the centre of London, t…" at bounding box center [344, 147] width 645 height 119
drag, startPoint x: 372, startPoint y: 157, endPoint x: 353, endPoint y: 157, distance: 18.8
click at [353, 157] on textarea "A noteworthy point revealed in the lecture was about in the centre of London, t…" at bounding box center [344, 147] width 645 height 119
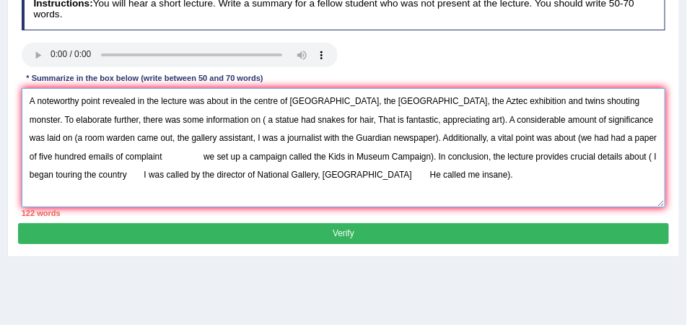
drag, startPoint x: 291, startPoint y: 176, endPoint x: 275, endPoint y: 176, distance: 15.9
click at [275, 176] on textarea "A noteworthy point revealed in the lecture was about in the centre of London, t…" at bounding box center [344, 147] width 645 height 119
drag, startPoint x: 588, startPoint y: 97, endPoint x: 184, endPoint y: 122, distance: 404.3
click at [184, 122] on textarea "A noteworthy point revealed in the lecture was about in the centre of London, t…" at bounding box center [344, 147] width 645 height 119
click at [242, 139] on textarea "A noteworthy point revealed in the lecture was about in the centre of London, t…" at bounding box center [344, 147] width 645 height 119
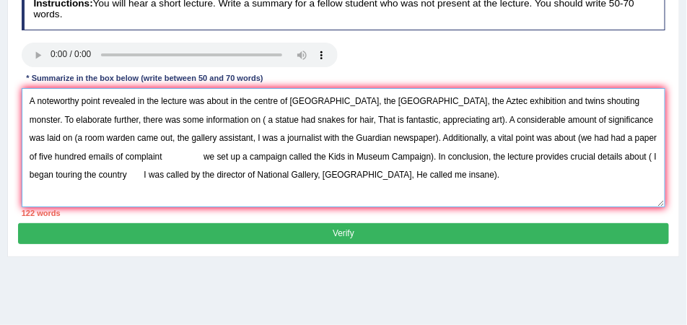
click at [183, 119] on textarea "A noteworthy point revealed in the lecture was about in the centre of London, t…" at bounding box center [344, 147] width 645 height 119
click at [286, 121] on textarea "A noteworthy point revealed in the lecture was about in the centre of London, t…" at bounding box center [344, 147] width 645 height 119
click at [290, 118] on textarea "A noteworthy point revealed in the lecture was about in the centre of London, t…" at bounding box center [344, 147] width 645 height 119
click at [349, 119] on textarea "A noteworthy point revealed in the lecture was about in the centre of London, t…" at bounding box center [344, 147] width 645 height 119
click at [410, 121] on textarea "A noteworthy point revealed in the lecture was about in the centre of London, t…" at bounding box center [344, 147] width 645 height 119
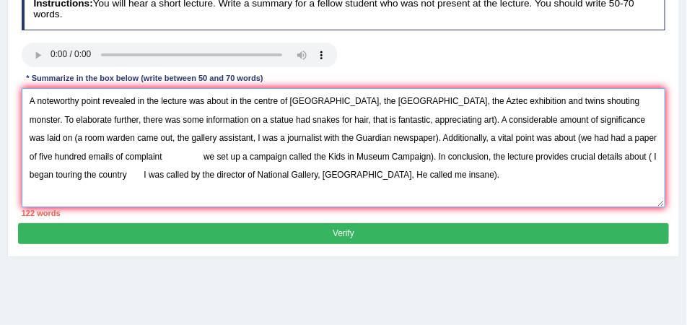
click at [411, 121] on textarea "A noteworthy point revealed in the lecture was about in the centre of London, t…" at bounding box center [344, 147] width 645 height 119
click at [607, 120] on textarea "A noteworthy point revealed in the lecture was about in the centre of London, t…" at bounding box center [344, 147] width 645 height 119
click at [587, 104] on textarea "A noteworthy point revealed in the lecture was about in the centre of London, t…" at bounding box center [344, 147] width 645 height 119
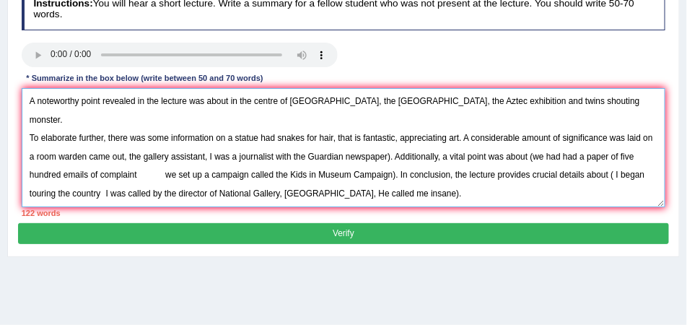
click at [463, 117] on textarea "A noteworthy point revealed in the lecture was about in the centre of London, t…" at bounding box center [344, 147] width 645 height 119
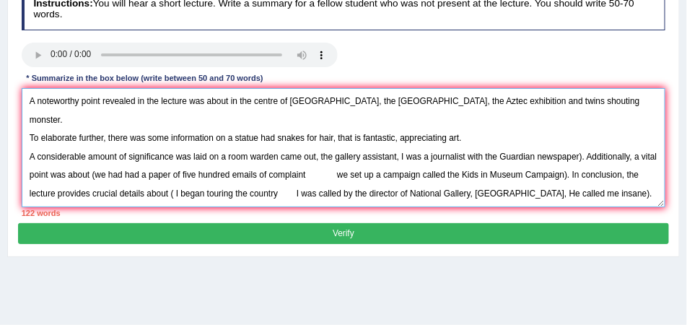
click at [588, 135] on textarea "A noteworthy point revealed in the lecture was about in the centre of London, t…" at bounding box center [344, 147] width 645 height 119
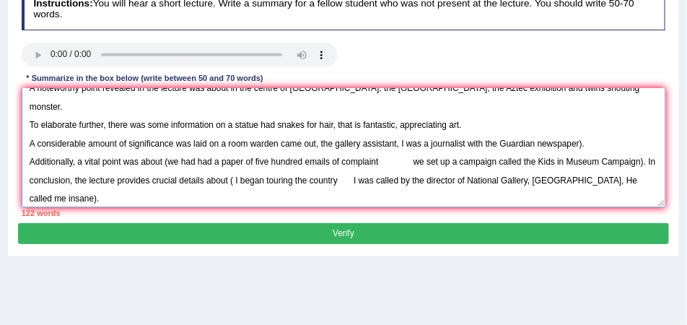
scroll to position [22, 0]
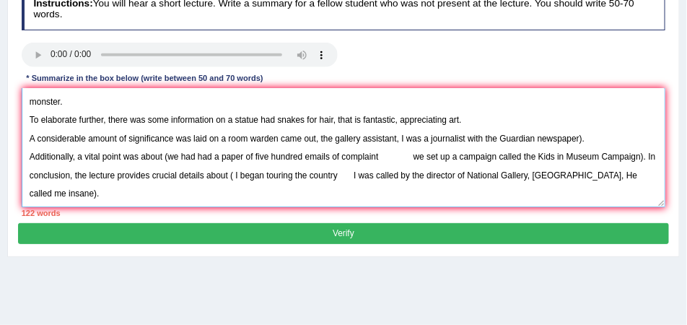
drag, startPoint x: 387, startPoint y: 138, endPoint x: 380, endPoint y: 137, distance: 7.3
click at [380, 137] on textarea "A noteworthy point revealed in the lecture was about in the centre of London, t…" at bounding box center [344, 147] width 645 height 119
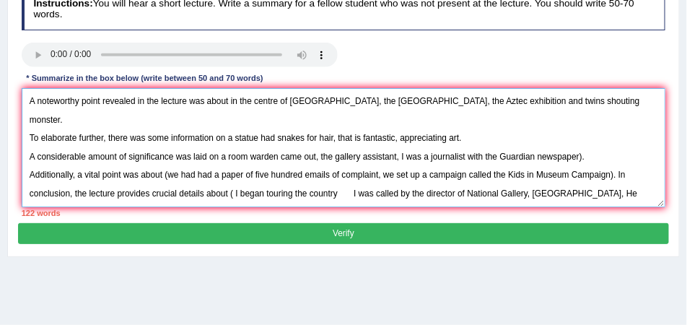
click at [168, 156] on textarea "A noteworthy point revealed in the lecture was about in the centre of London, t…" at bounding box center [344, 147] width 645 height 119
drag, startPoint x: 300, startPoint y: 154, endPoint x: 251, endPoint y: 154, distance: 48.4
click at [251, 154] on textarea "A noteworthy point revealed in the lecture was about in the centre of London, t…" at bounding box center [344, 147] width 645 height 119
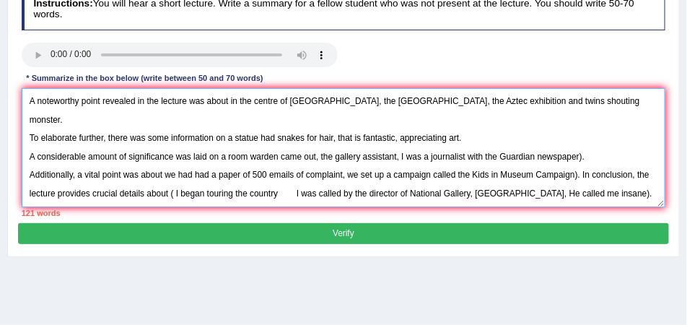
click at [577, 155] on textarea "A noteworthy point revealed in the lecture was about in the centre of London, t…" at bounding box center [344, 147] width 645 height 119
click at [580, 153] on textarea "A noteworthy point revealed in the lecture was about in the centre of London, t…" at bounding box center [344, 147] width 645 height 119
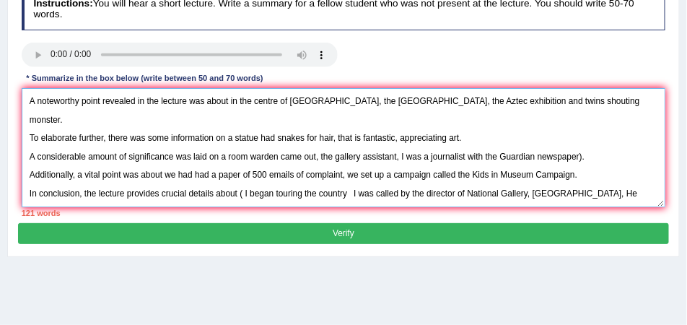
click at [244, 175] on textarea "A noteworthy point revealed in the lecture was about in the centre of London, t…" at bounding box center [344, 147] width 645 height 119
drag, startPoint x: 271, startPoint y: 173, endPoint x: 240, endPoint y: 173, distance: 31.8
click at [240, 173] on textarea "A noteworthy point revealed in the lecture was about in the centre of London, t…" at bounding box center [344, 147] width 645 height 119
click at [310, 172] on textarea "A noteworthy point revealed in the lecture was about in the centre of London, t…" at bounding box center [344, 147] width 645 height 119
drag, startPoint x: 354, startPoint y: 173, endPoint x: 326, endPoint y: 175, distance: 29.0
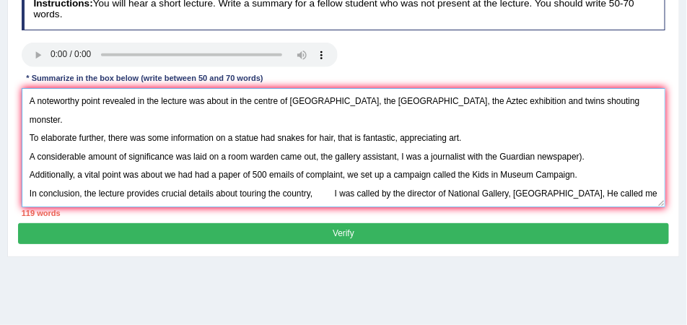
click at [326, 175] on textarea "A noteworthy point revealed in the lecture was about in the centre of London, t…" at bounding box center [344, 147] width 645 height 119
click at [468, 176] on textarea "A noteworthy point revealed in the lecture was about in the centre of London, t…" at bounding box center [344, 147] width 645 height 119
drag, startPoint x: 512, startPoint y: 173, endPoint x: 501, endPoint y: 174, distance: 11.6
click at [501, 174] on textarea "A noteworthy point revealed in the lecture was about in the centre of London, t…" at bounding box center [344, 147] width 645 height 119
drag, startPoint x: 525, startPoint y: 173, endPoint x: 518, endPoint y: 173, distance: 8.0
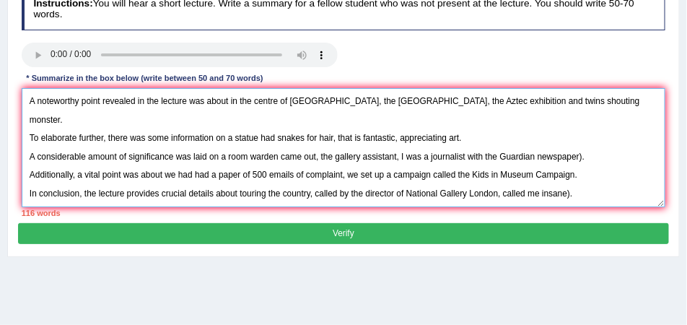
click at [518, 173] on textarea "A noteworthy point revealed in the lecture was about in the centre of London, t…" at bounding box center [344, 147] width 645 height 119
click at [550, 191] on textarea "A noteworthy point revealed in the lecture was about in the centre of London, t…" at bounding box center [344, 147] width 645 height 119
click at [502, 173] on textarea "A noteworthy point revealed in the lecture was about in the centre of London, t…" at bounding box center [344, 147] width 645 height 119
click at [551, 174] on textarea "A noteworthy point revealed in the lecture was about in the centre of London, t…" at bounding box center [344, 147] width 645 height 119
drag, startPoint x: 225, startPoint y: 119, endPoint x: 25, endPoint y: 124, distance: 200.0
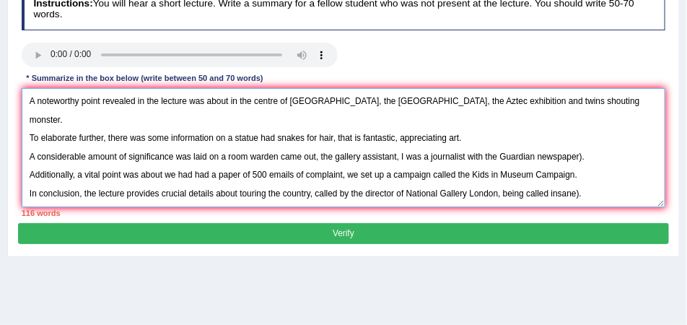
click at [25, 124] on textarea "A noteworthy point revealed in the lecture was about in the centre of London, t…" at bounding box center [344, 147] width 645 height 119
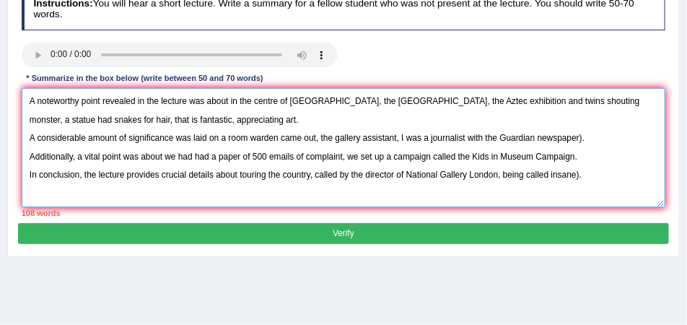
click at [30, 140] on textarea "A noteworthy point revealed in the lecture was about in the centre of London, t…" at bounding box center [344, 147] width 645 height 119
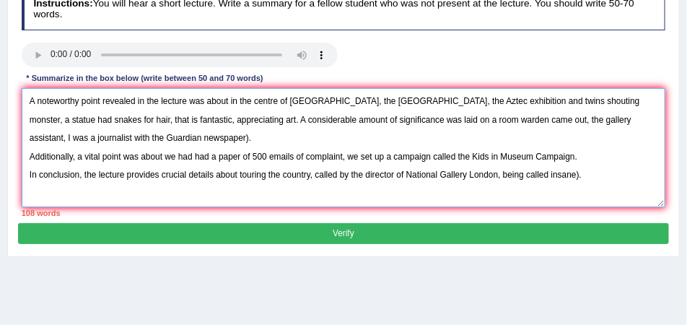
drag, startPoint x: 30, startPoint y: 157, endPoint x: 161, endPoint y: 155, distance: 130.7
click at [161, 155] on textarea "A noteworthy point revealed in the lecture was about in the centre of London, t…" at bounding box center [344, 147] width 645 height 119
click at [32, 150] on textarea "A noteworthy point revealed in the lecture was about in the centre of London, t…" at bounding box center [344, 147] width 645 height 119
drag, startPoint x: 32, startPoint y: 154, endPoint x: 141, endPoint y: 141, distance: 109.7
click at [141, 141] on textarea "A noteworthy point revealed in the lecture was about in the centre of London, t…" at bounding box center [344, 147] width 645 height 119
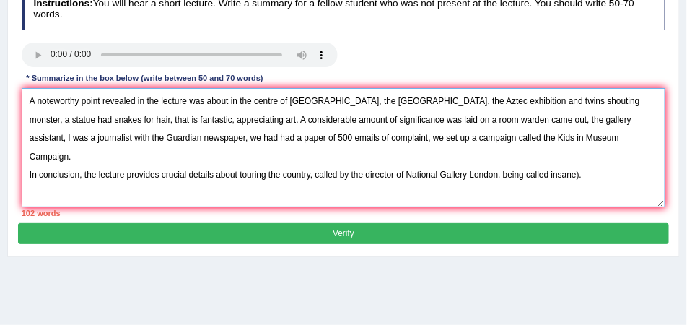
click at [367, 166] on textarea "A noteworthy point revealed in the lecture was about in the centre of London, t…" at bounding box center [344, 147] width 645 height 119
click at [29, 156] on textarea "A noteworthy point revealed in the lecture was about in the centre of London, t…" at bounding box center [344, 147] width 645 height 119
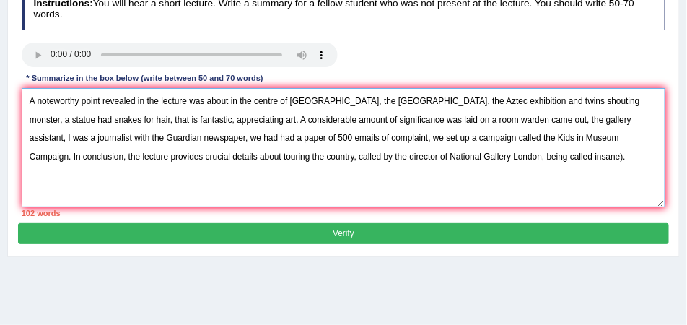
click at [261, 131] on textarea "A noteworthy point revealed in the lecture was about in the centre of London, t…" at bounding box center [344, 147] width 645 height 119
drag, startPoint x: 405, startPoint y: 121, endPoint x: 217, endPoint y: 121, distance: 187.7
click at [217, 121] on textarea "A noteworthy point revealed in the lecture was about in the centre of London, t…" at bounding box center [344, 147] width 645 height 119
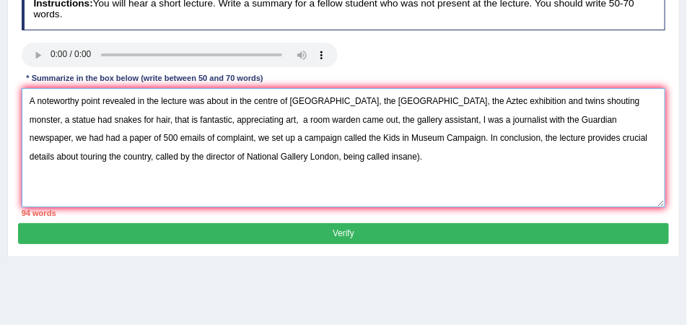
click at [405, 164] on textarea "A noteworthy point revealed in the lecture was about in the centre of London, t…" at bounding box center [344, 147] width 645 height 119
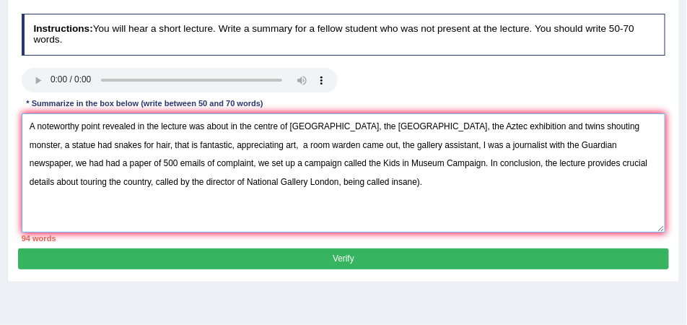
scroll to position [179, 0]
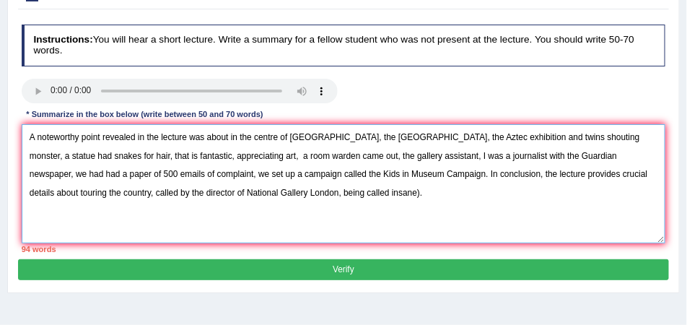
click at [230, 136] on textarea "A noteworthy point revealed in the lecture was about in the centre of London, t…" at bounding box center [344, 183] width 645 height 119
drag, startPoint x: 38, startPoint y: 152, endPoint x: 28, endPoint y: 153, distance: 10.1
click at [28, 153] on textarea "A noteworthy point revealed in the lecture was about the centre of London, the …" at bounding box center [344, 183] width 645 height 119
click at [155, 174] on textarea "A noteworthy point revealed in the lecture was about the centre of London, the …" at bounding box center [344, 183] width 645 height 119
drag, startPoint x: 579, startPoint y: 152, endPoint x: 552, endPoint y: 154, distance: 26.7
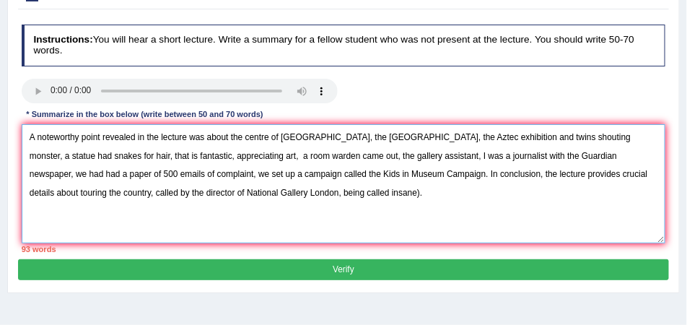
click at [552, 154] on textarea "A noteworthy point revealed in the lecture was about the centre of London, the …" at bounding box center [344, 183] width 645 height 119
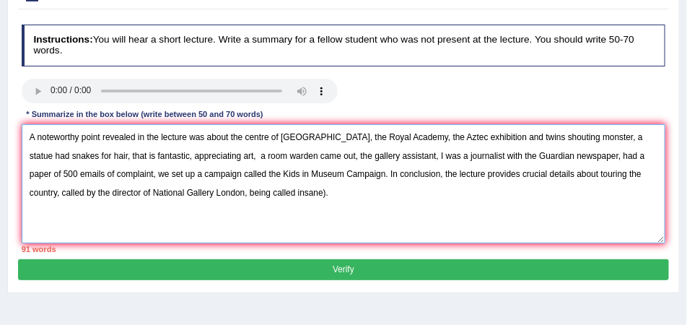
drag, startPoint x: 89, startPoint y: 175, endPoint x: 80, endPoint y: 175, distance: 8.7
click at [80, 175] on textarea "A noteworthy point revealed in the lecture was about the centre of London, the …" at bounding box center [344, 183] width 645 height 119
click at [91, 174] on textarea "A noteworthy point revealed in the lecture was about the centre of London, the …" at bounding box center [344, 183] width 645 height 119
click at [349, 207] on textarea "A noteworthy point revealed in the lecture was about the centre of London, the …" at bounding box center [344, 183] width 645 height 119
click at [248, 193] on textarea "A noteworthy point revealed in the lecture was about the centre of London, the …" at bounding box center [344, 183] width 645 height 119
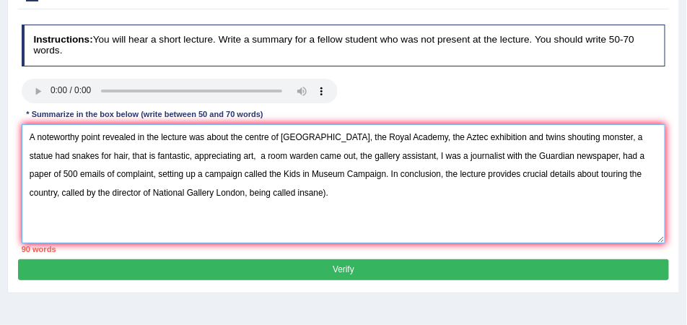
click at [243, 192] on textarea "A noteworthy point revealed in the lecture was about the centre of London, the …" at bounding box center [344, 183] width 645 height 119
type textarea "A noteworthy point revealed in the lecture was about the centre of London, the …"
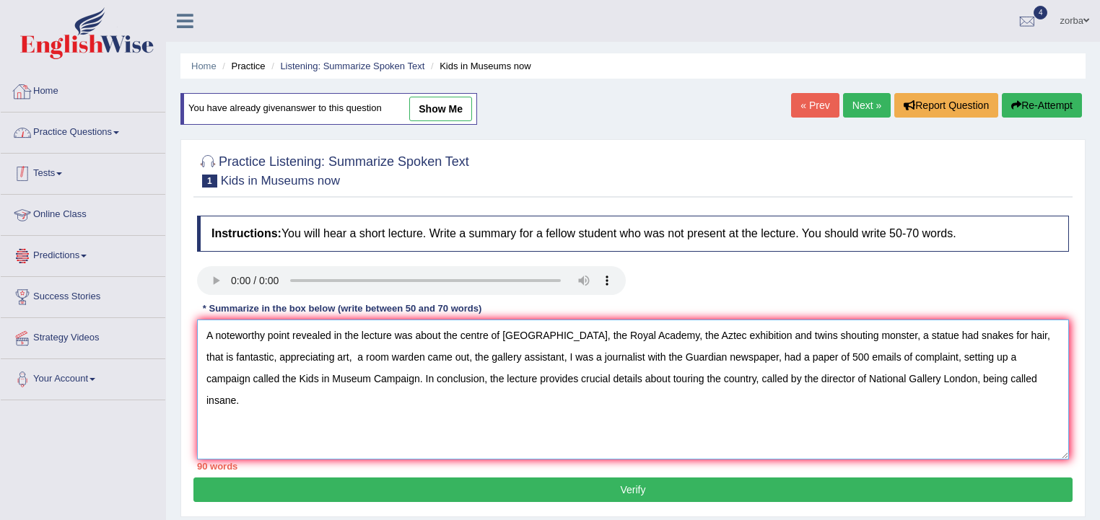
scroll to position [0, 0]
click at [71, 141] on link "Practice Questions" at bounding box center [83, 131] width 165 height 36
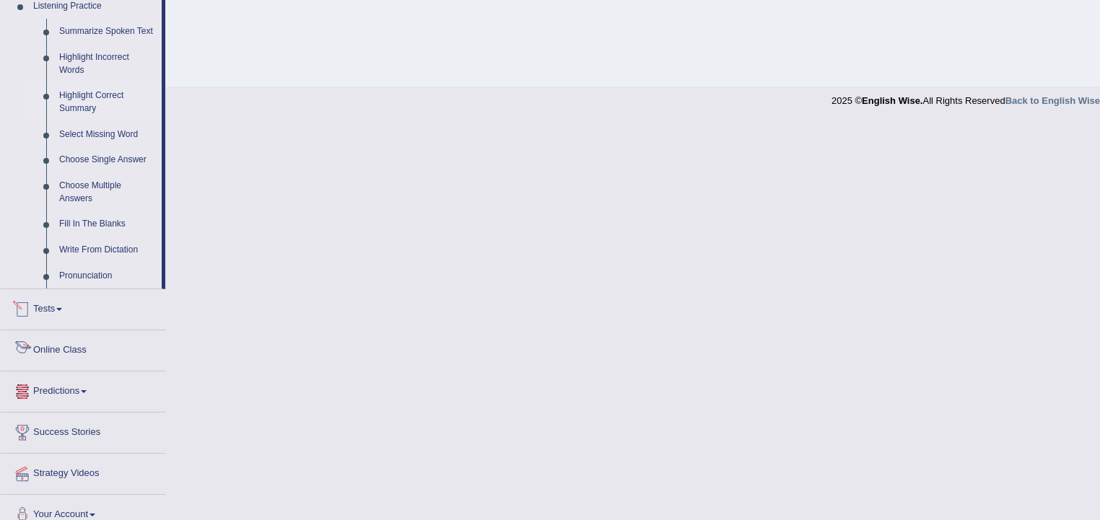
scroll to position [520, 0]
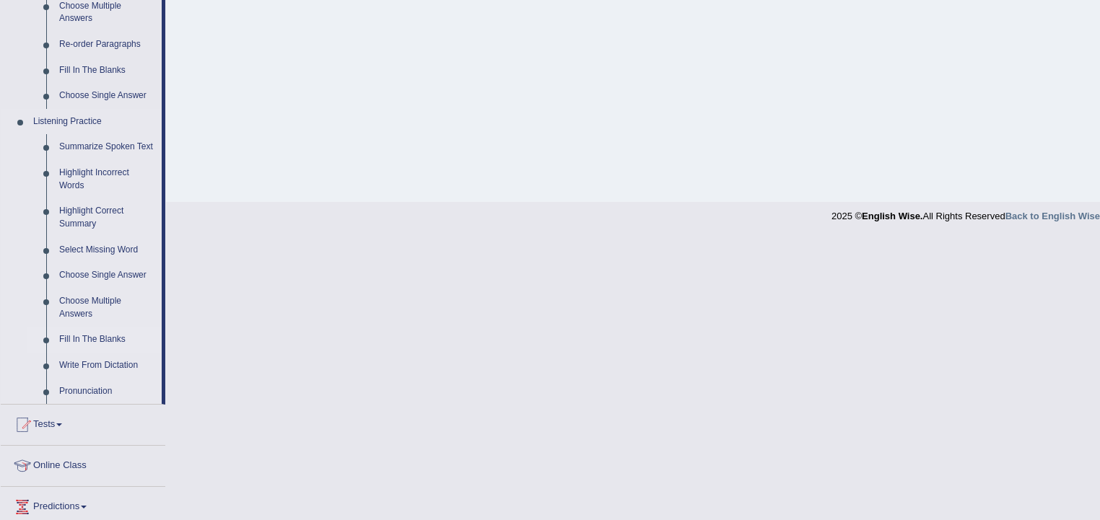
drag, startPoint x: 97, startPoint y: 341, endPoint x: 106, endPoint y: 341, distance: 9.4
click at [97, 340] on link "Fill In The Blanks" at bounding box center [107, 340] width 109 height 26
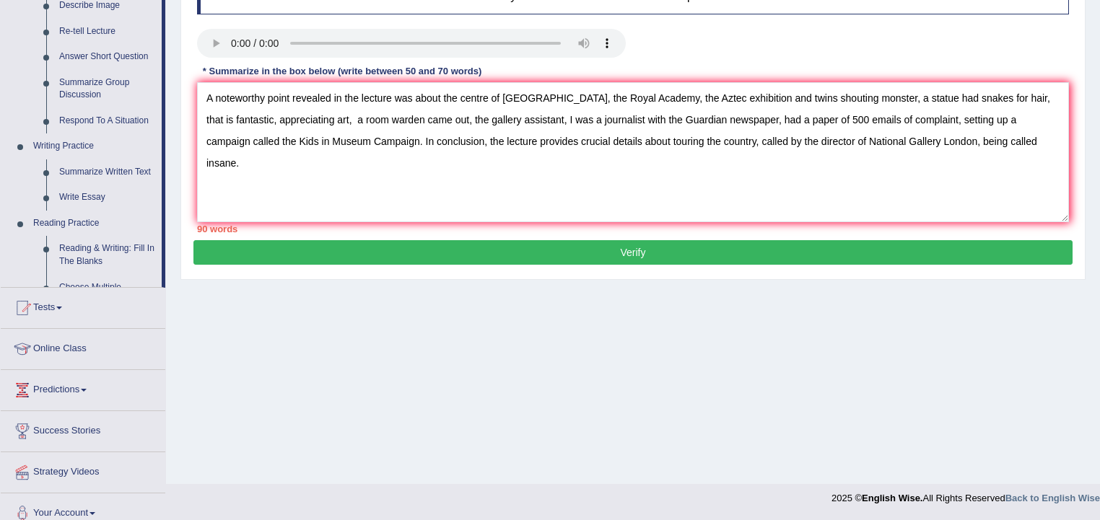
scroll to position [631, 0]
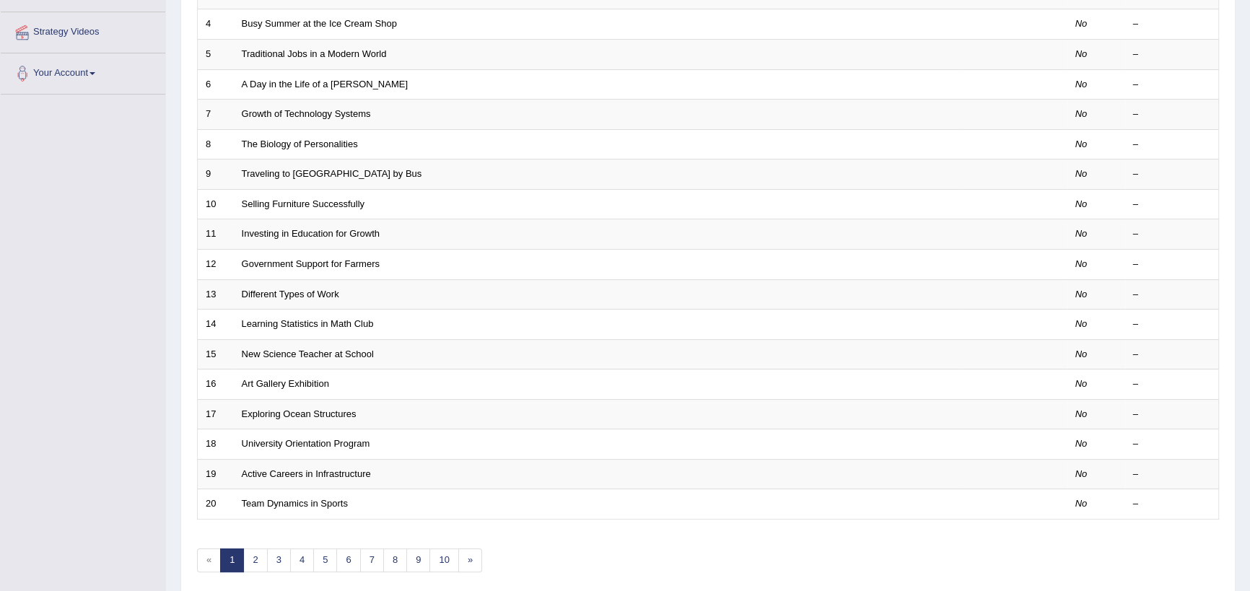
scroll to position [328, 0]
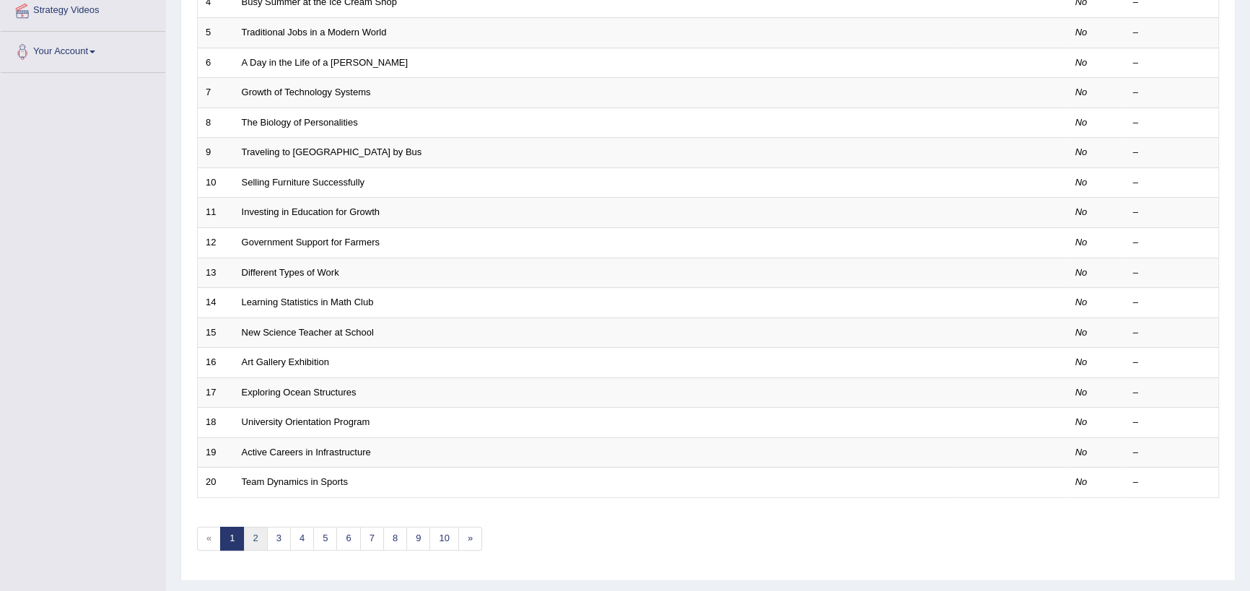
click at [255, 520] on link "2" at bounding box center [255, 539] width 24 height 24
